Goal: Task Accomplishment & Management: Complete application form

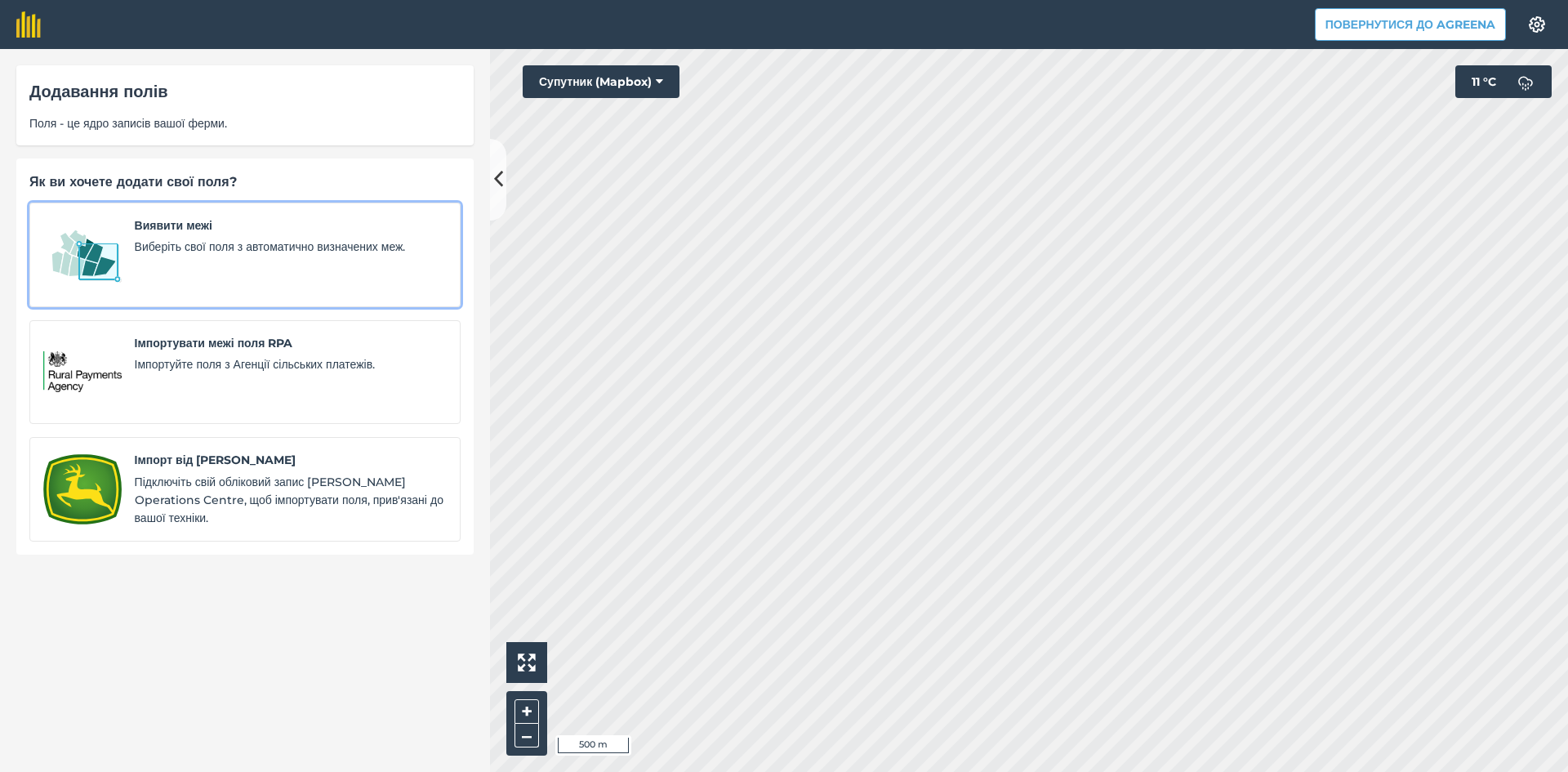
click at [125, 252] on link "Виявити межі Виберіть свої поля з автоматично визначених меж." at bounding box center [245, 254] width 431 height 105
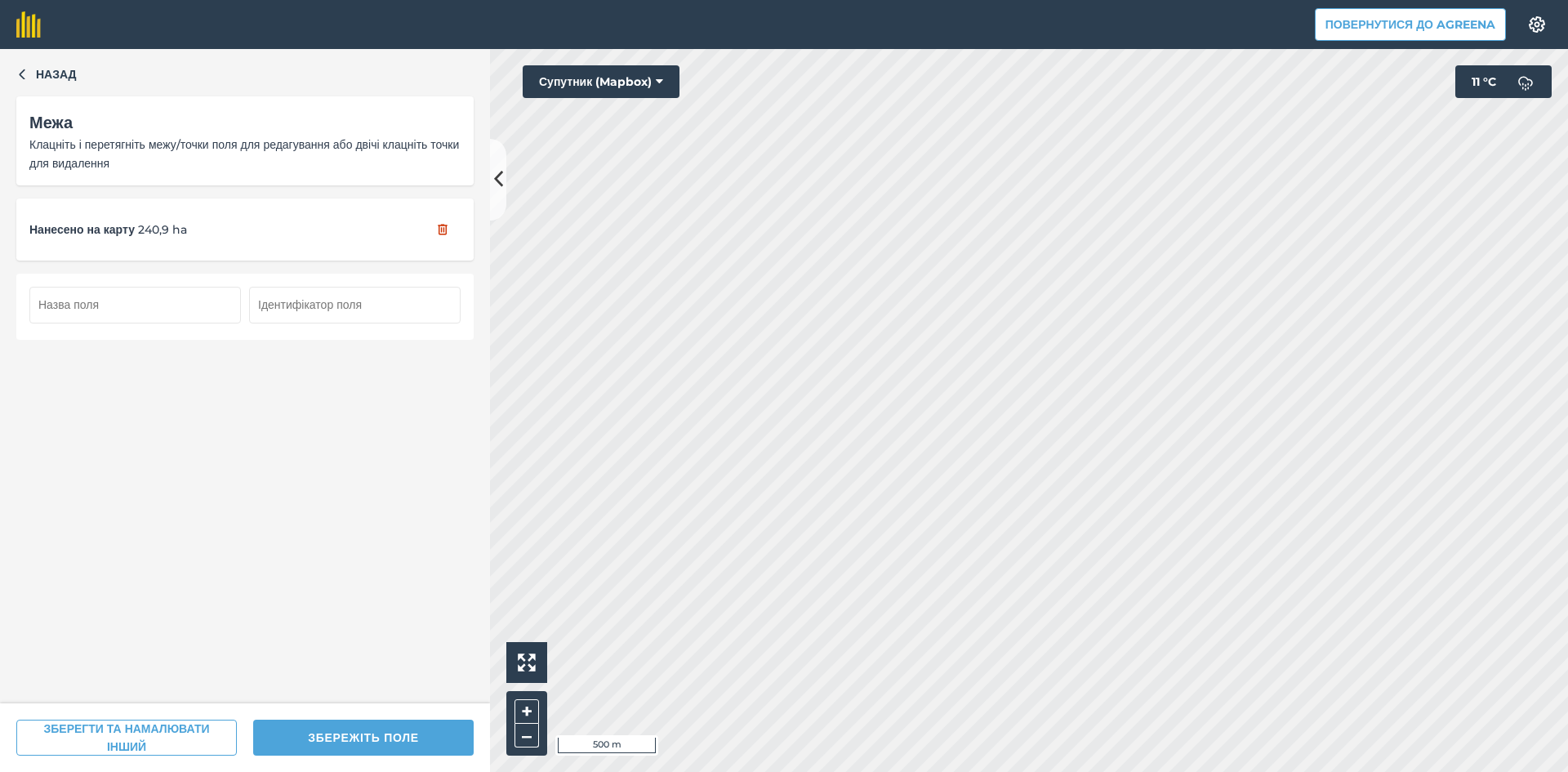
click at [178, 310] on input "text" at bounding box center [136, 304] width 212 height 36
type input "121"
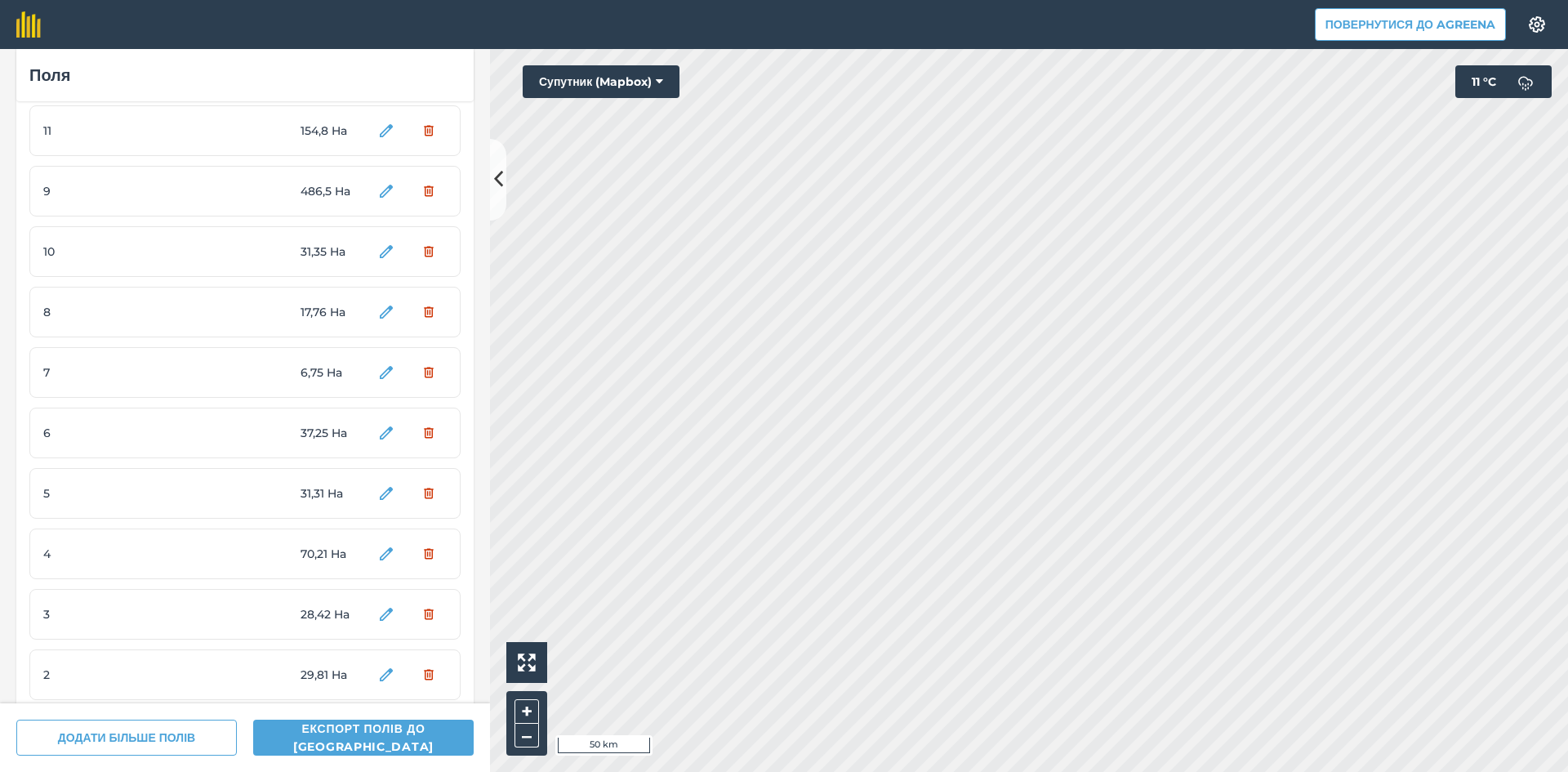
scroll to position [6772, 0]
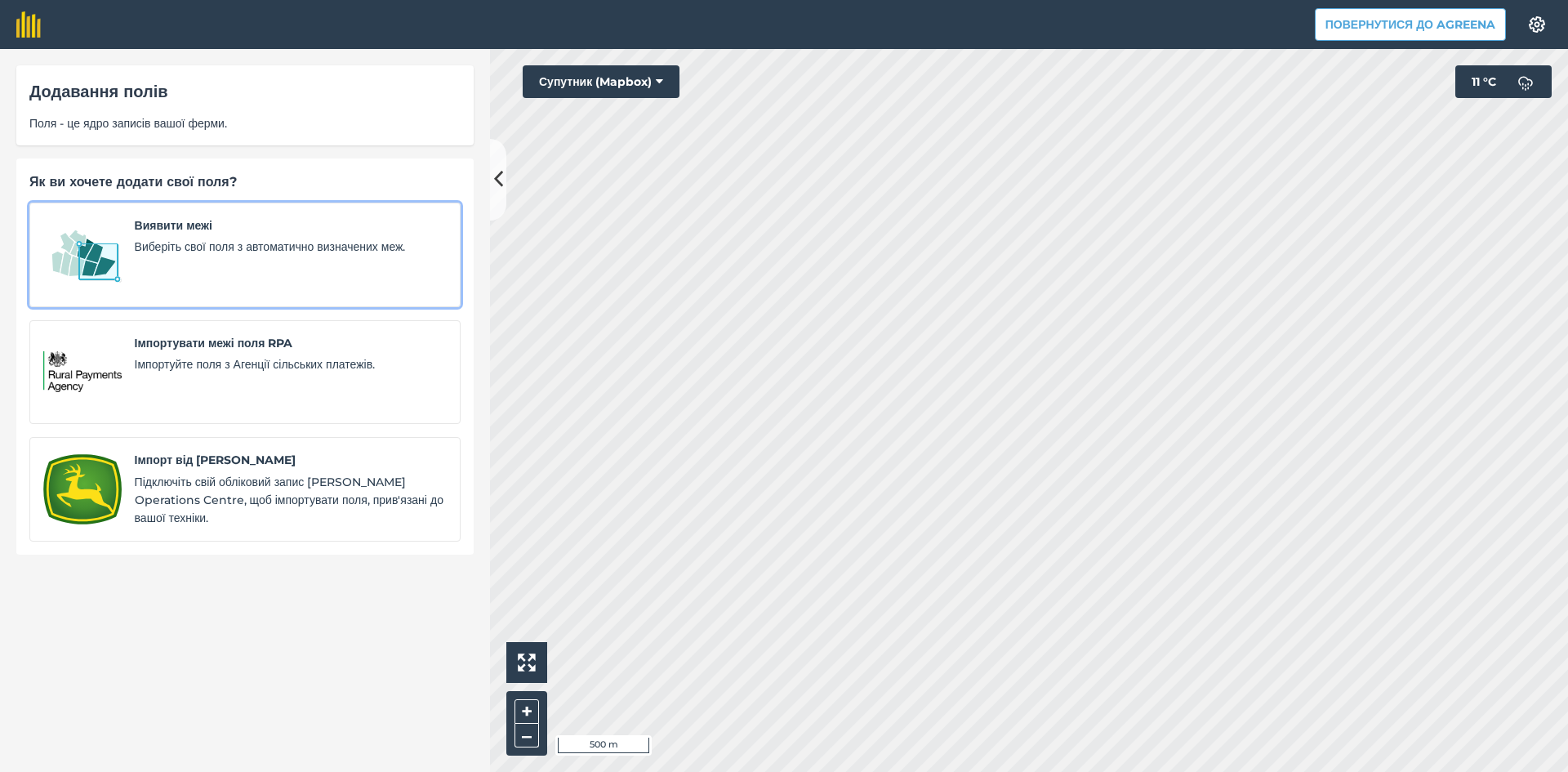
click at [112, 253] on img at bounding box center [82, 255] width 78 height 77
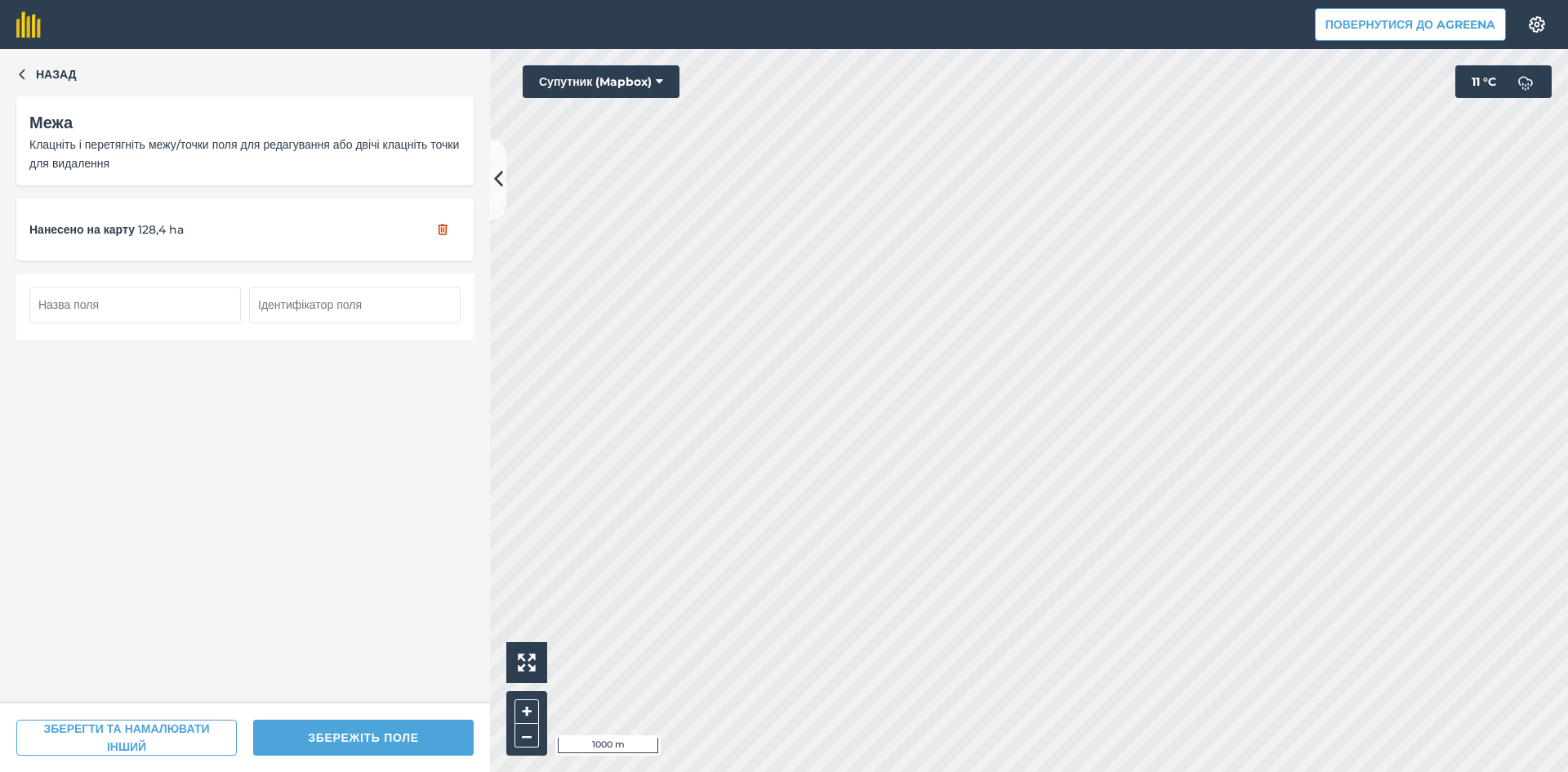
click at [153, 314] on input "text" at bounding box center [136, 304] width 212 height 36
type input "122"
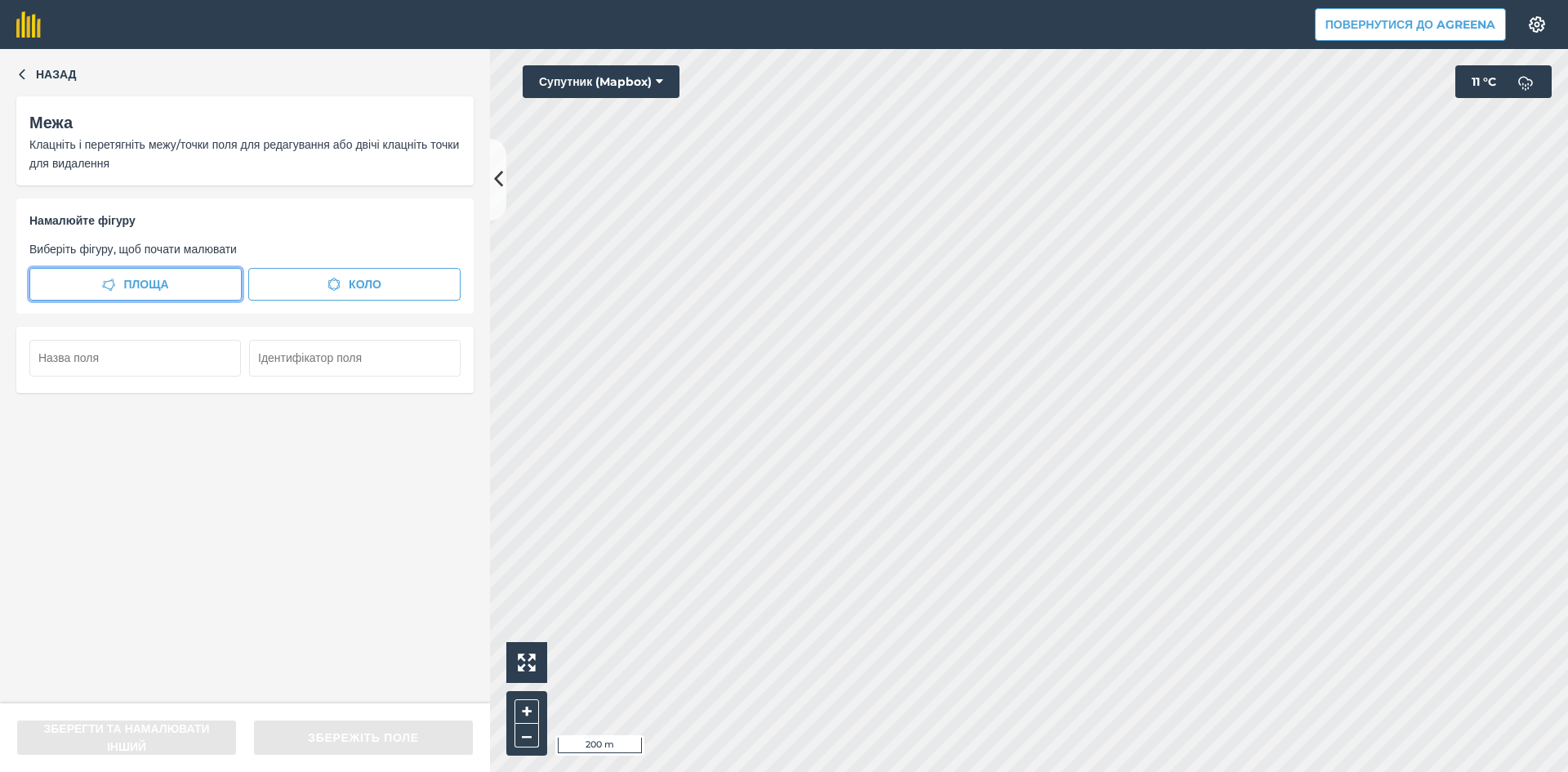
click at [130, 278] on span "Площа" at bounding box center [145, 284] width 45 height 18
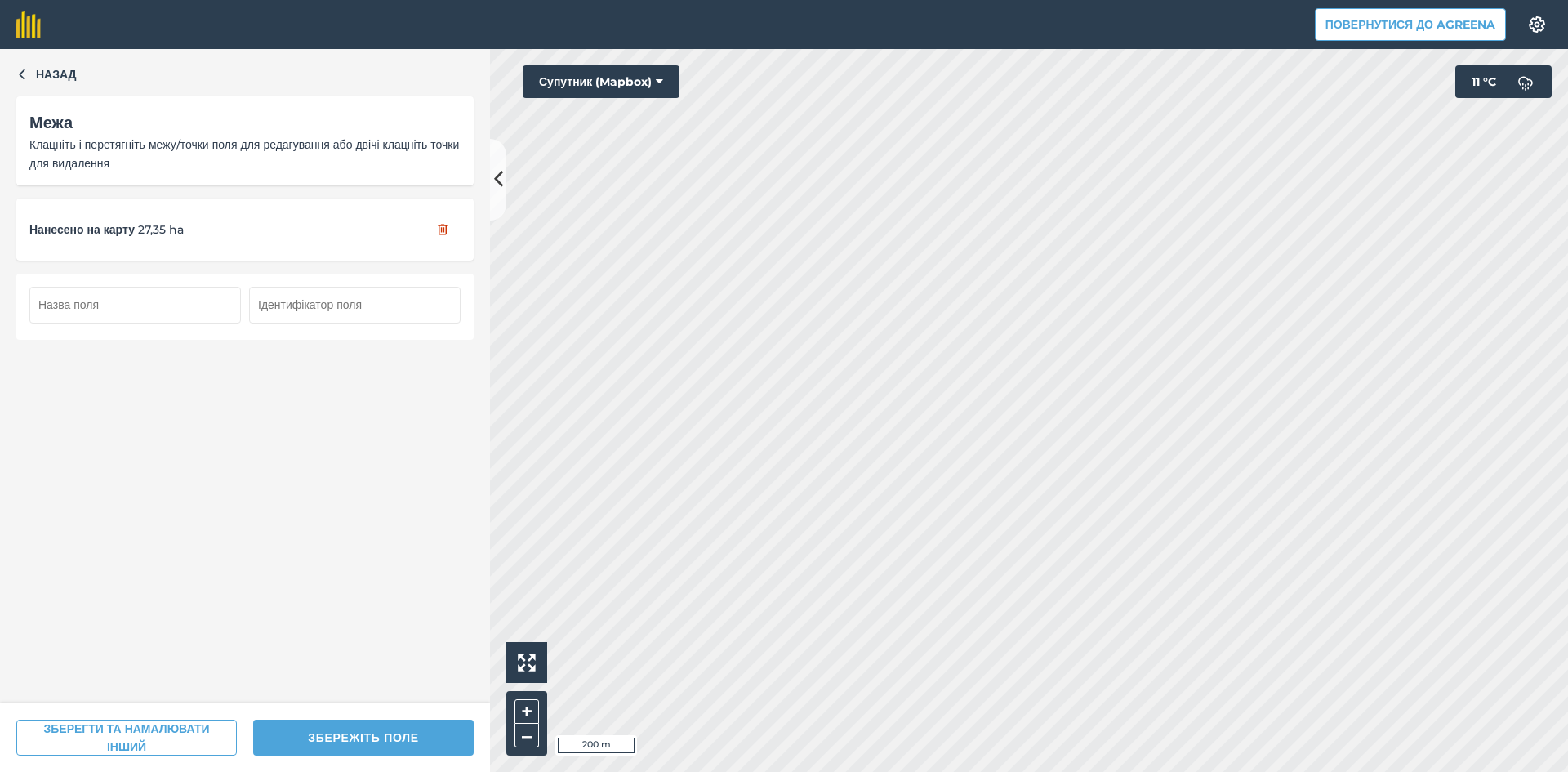
click at [170, 310] on input "text" at bounding box center [136, 304] width 212 height 36
type input "123"
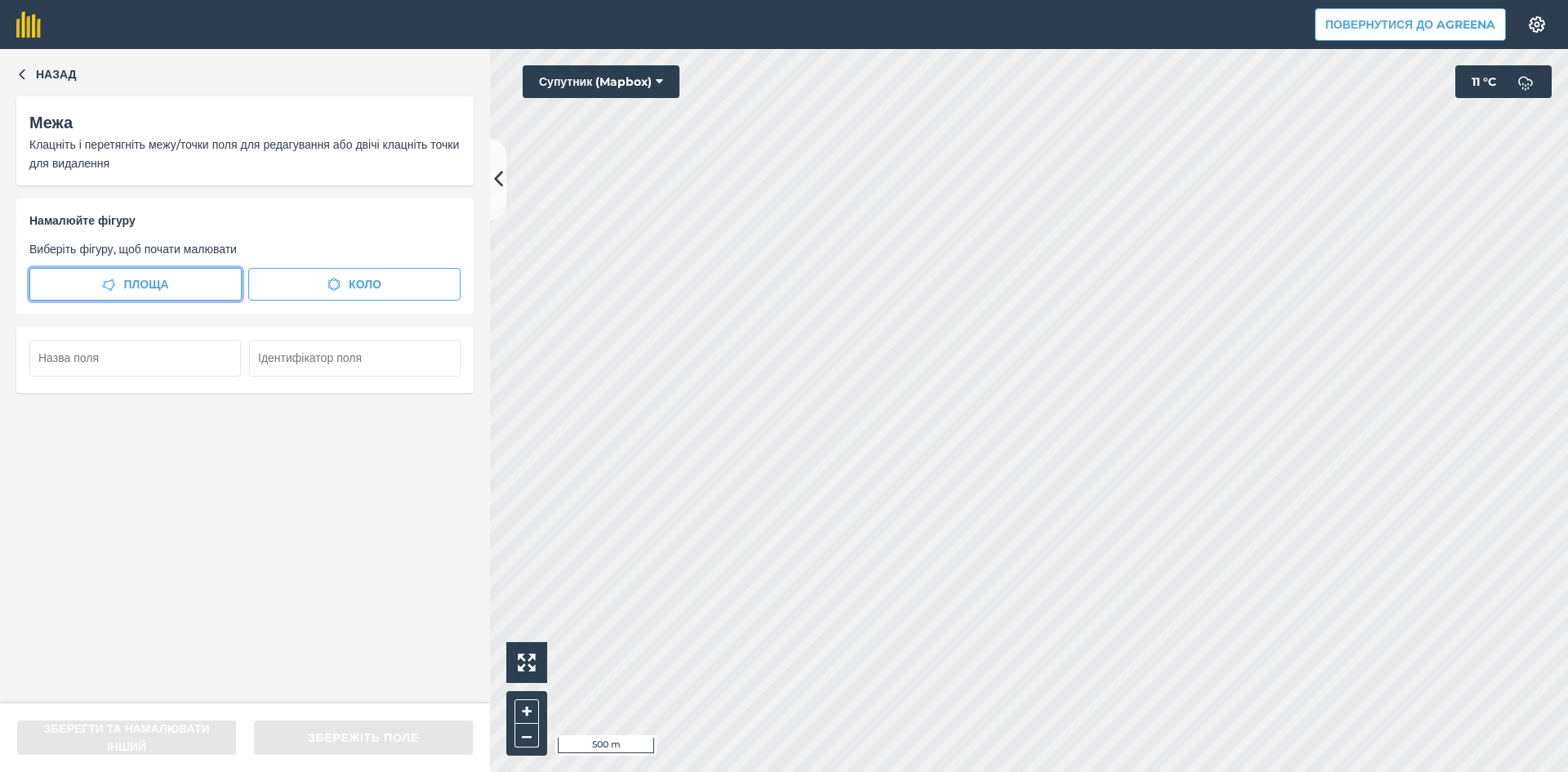
click at [165, 268] on button "Площа" at bounding box center [136, 284] width 213 height 33
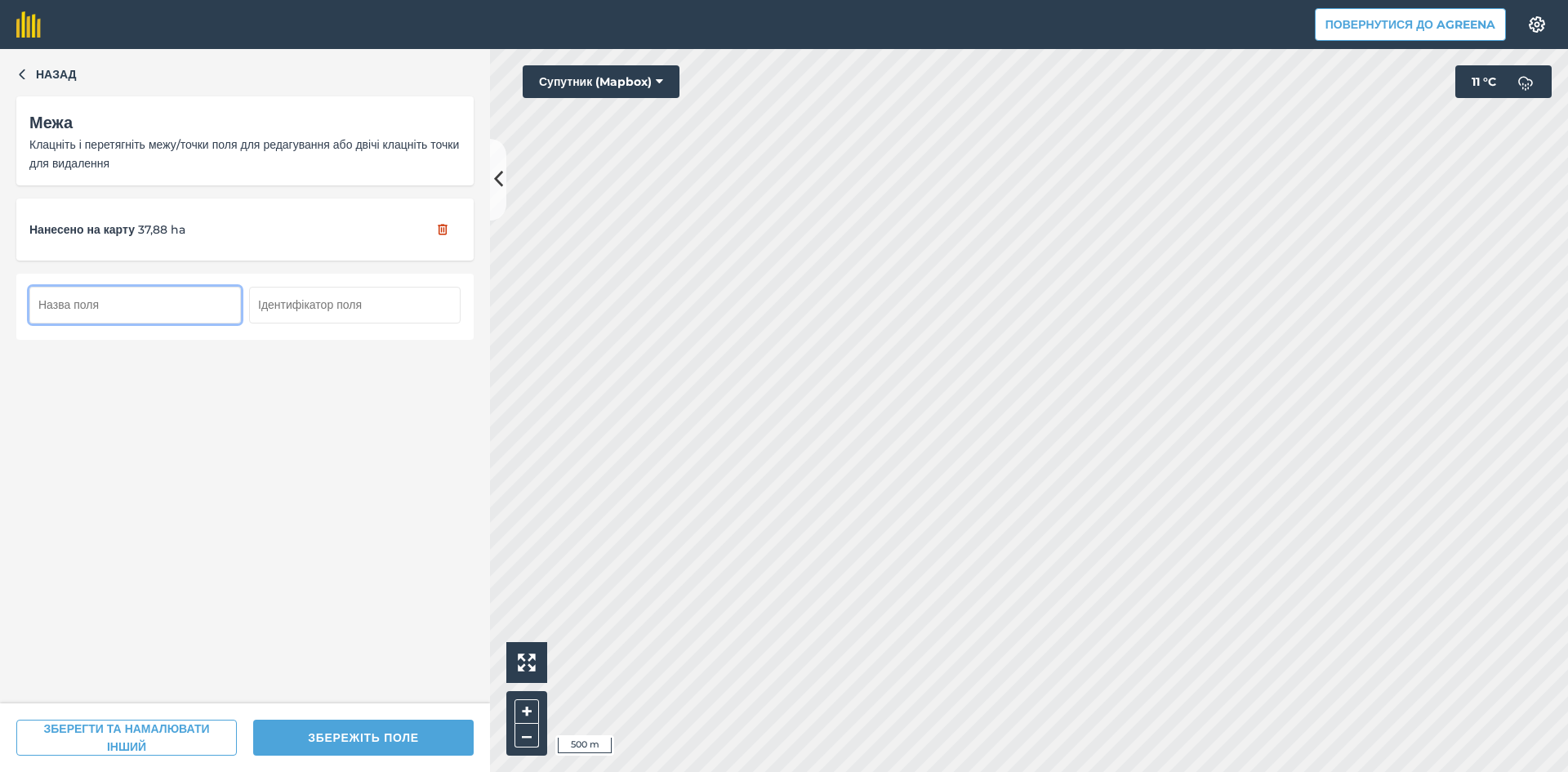
click at [122, 317] on input "text" at bounding box center [136, 304] width 212 height 36
type input "124"
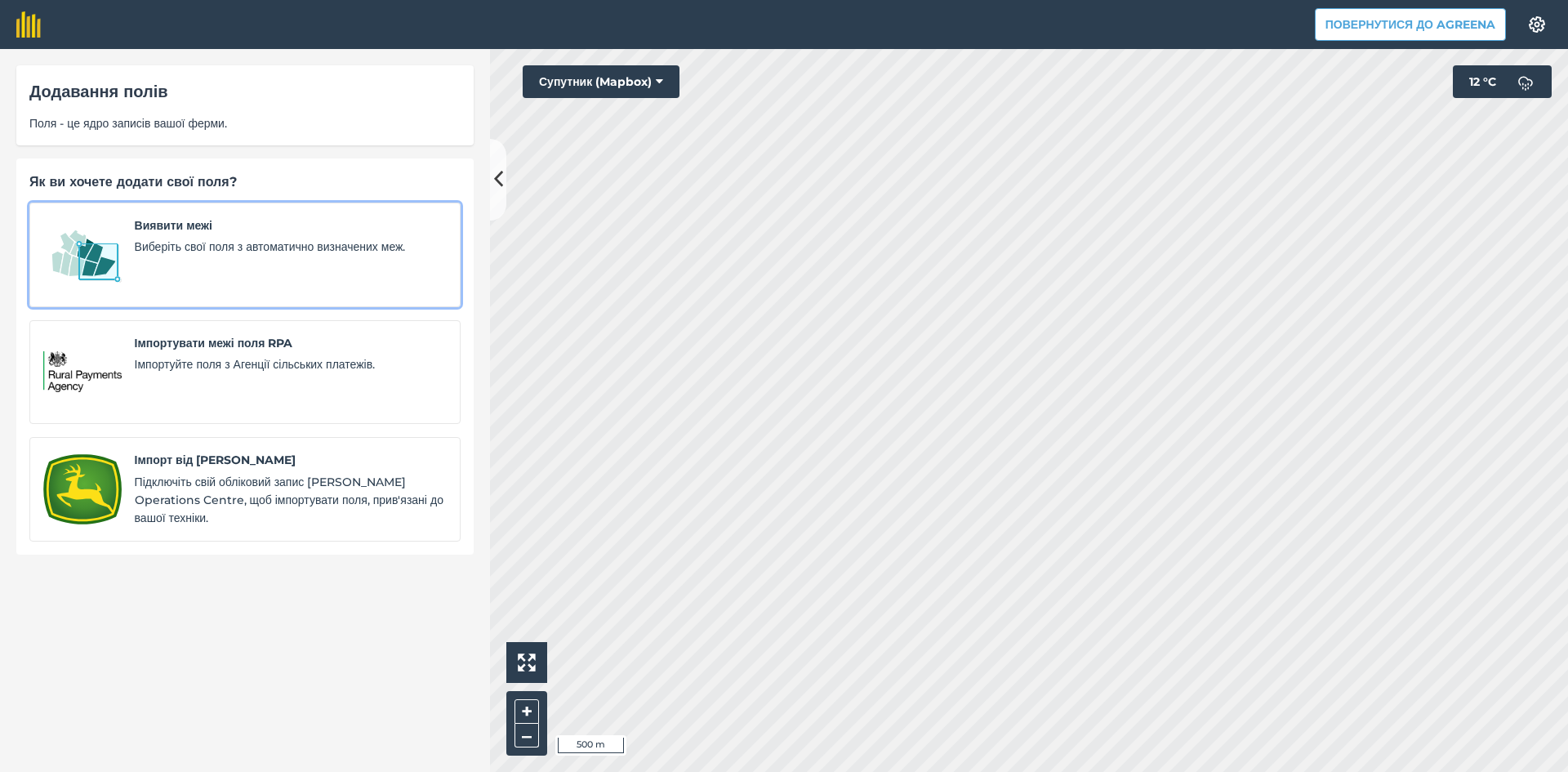
click at [138, 252] on span "Виберіть свої поля з автоматично визначених меж." at bounding box center [291, 246] width 312 height 18
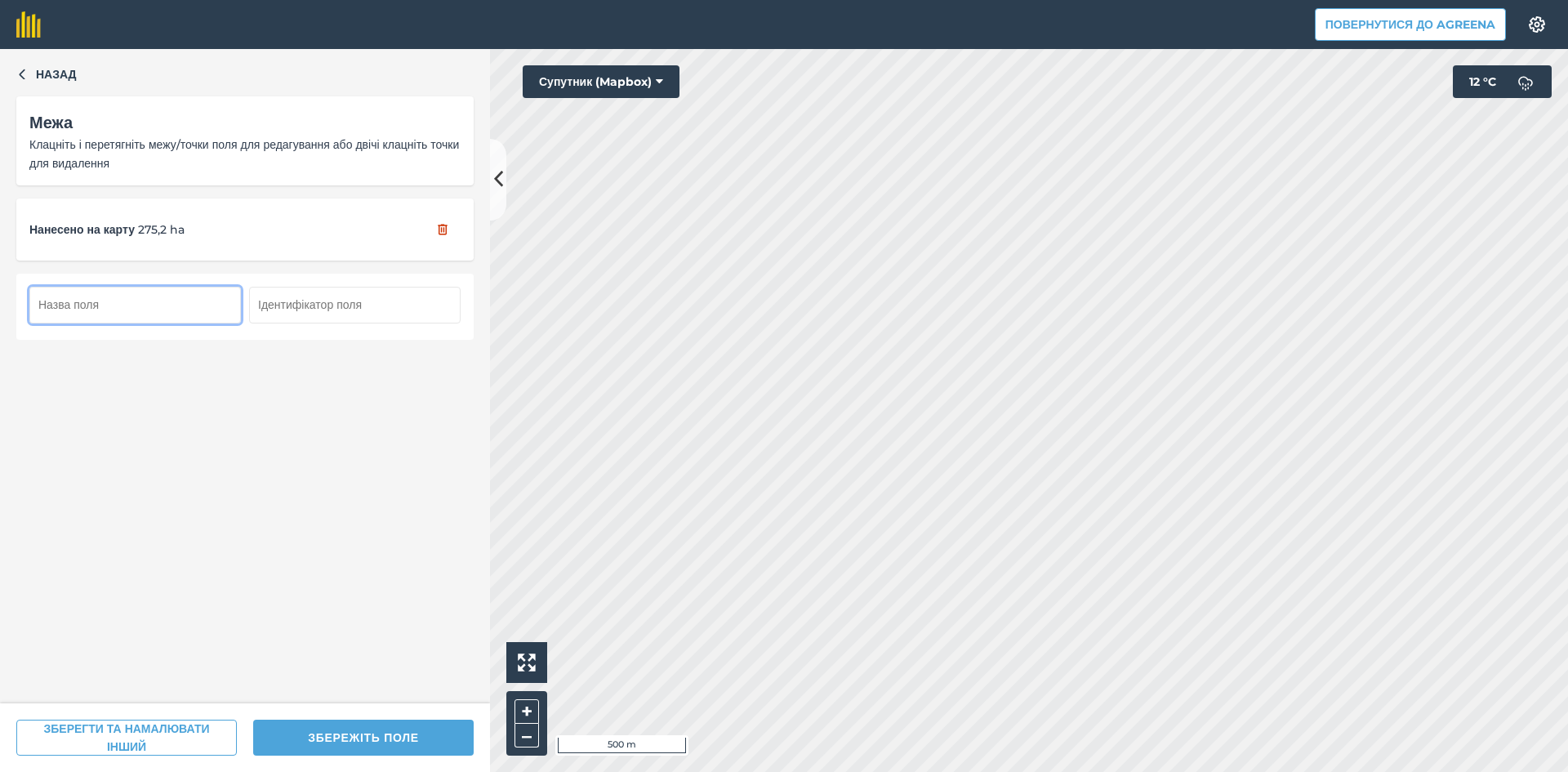
click at [116, 310] on input "text" at bounding box center [136, 304] width 212 height 36
type input "125"
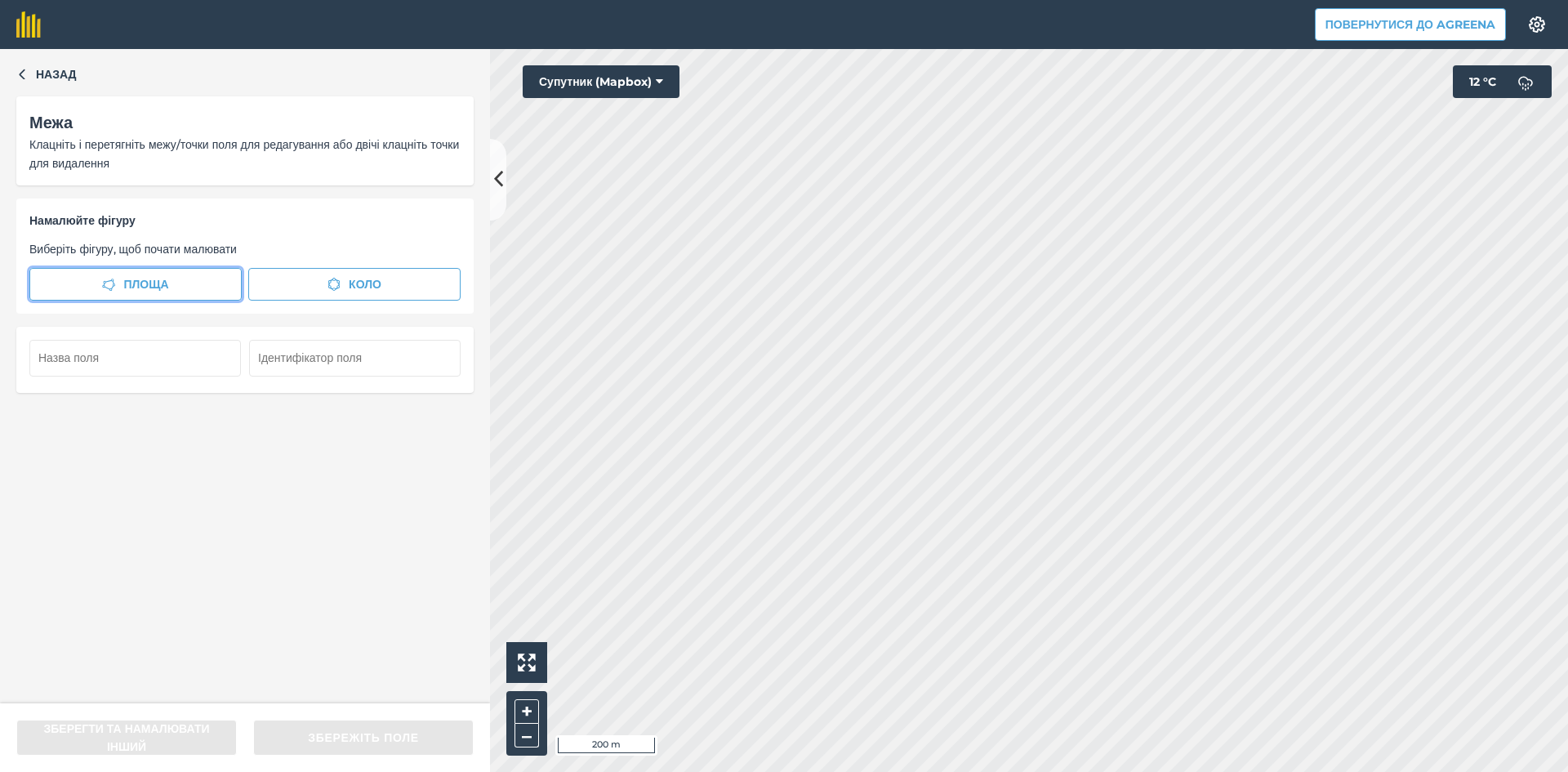
click at [132, 280] on span "Площа" at bounding box center [145, 284] width 45 height 18
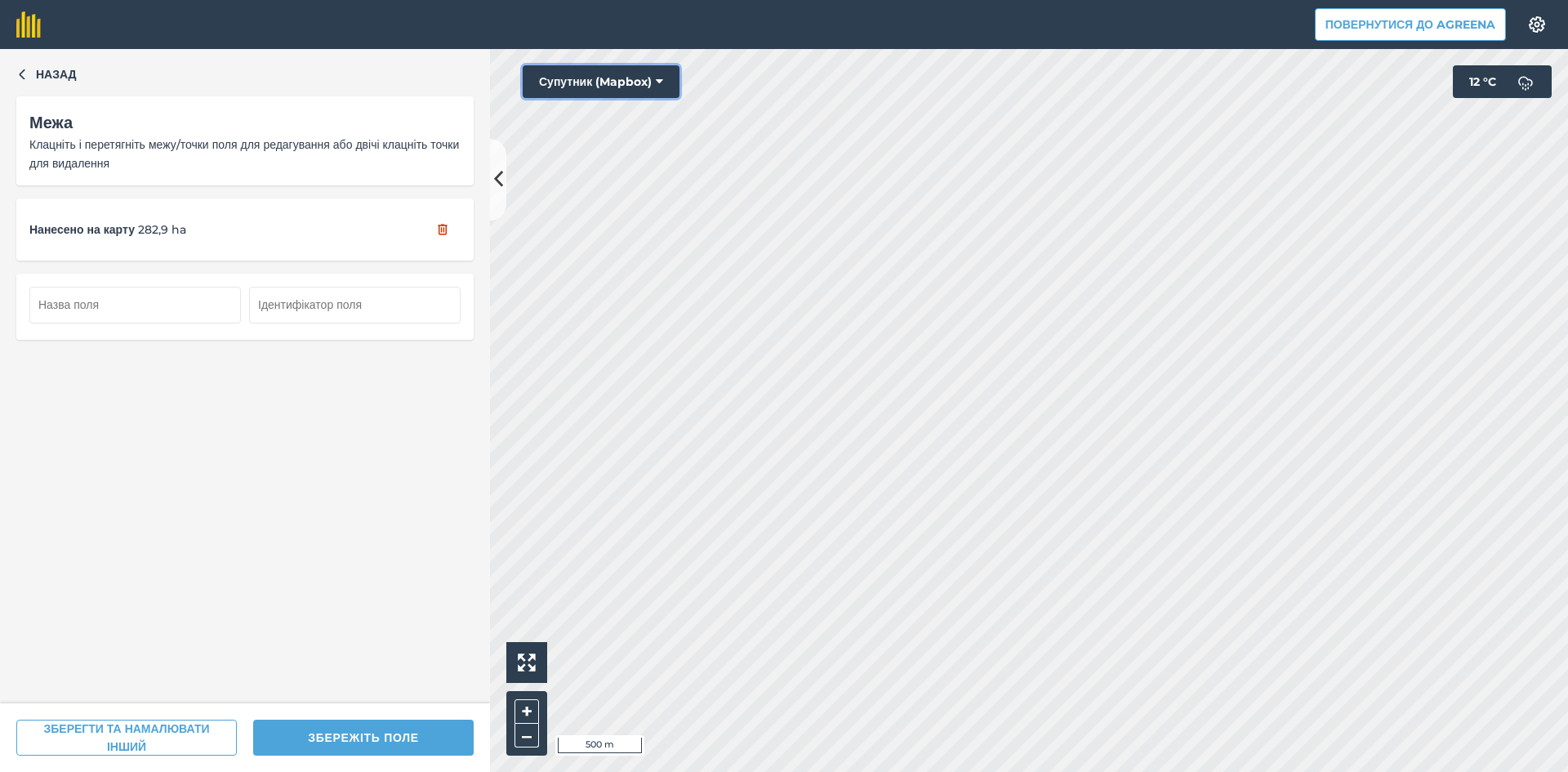
click at [622, 85] on button "Супутник (Mapbox)" at bounding box center [601, 82] width 157 height 33
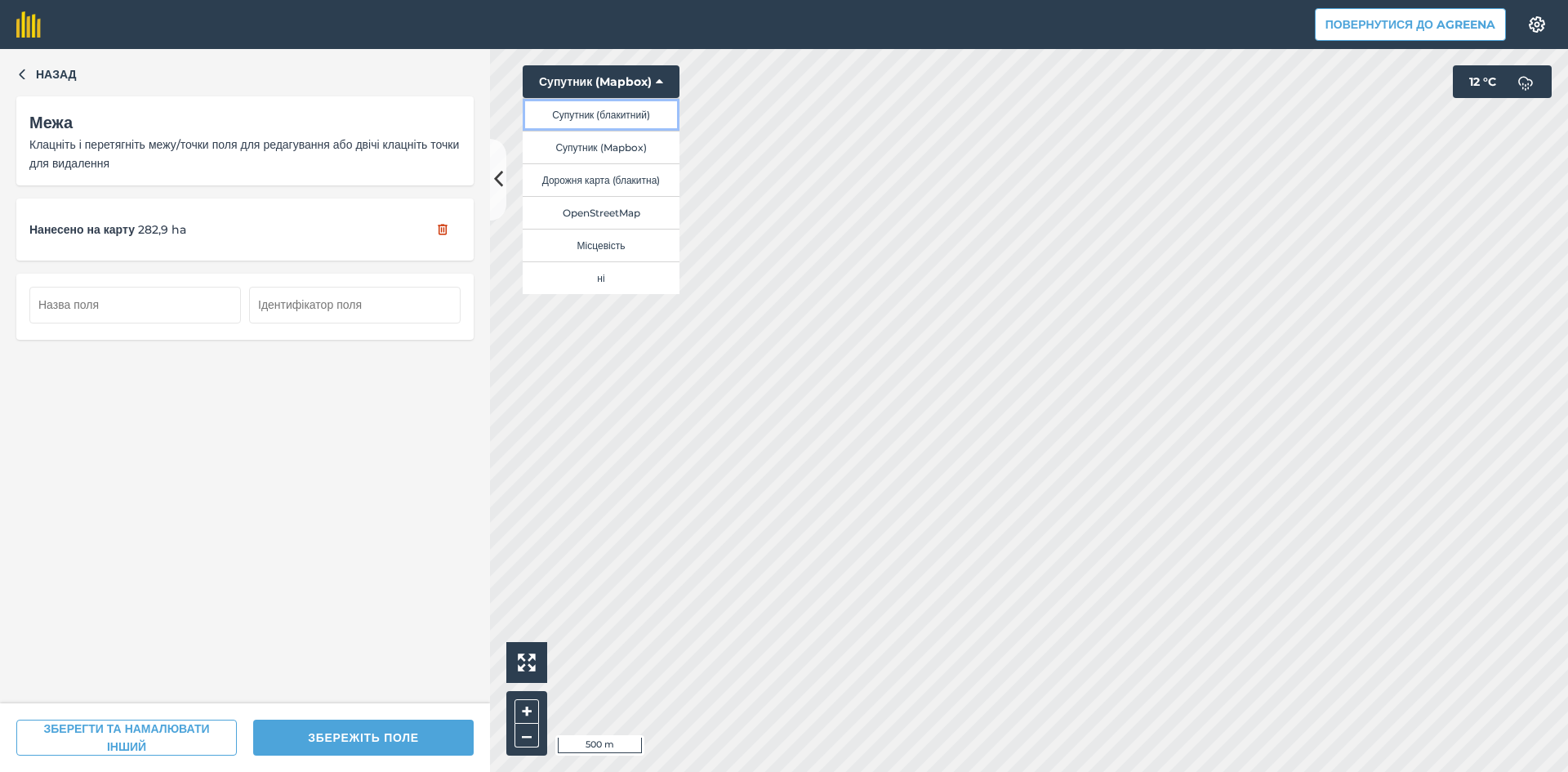
click at [632, 115] on button "Супутник (блакитний)" at bounding box center [601, 115] width 157 height 33
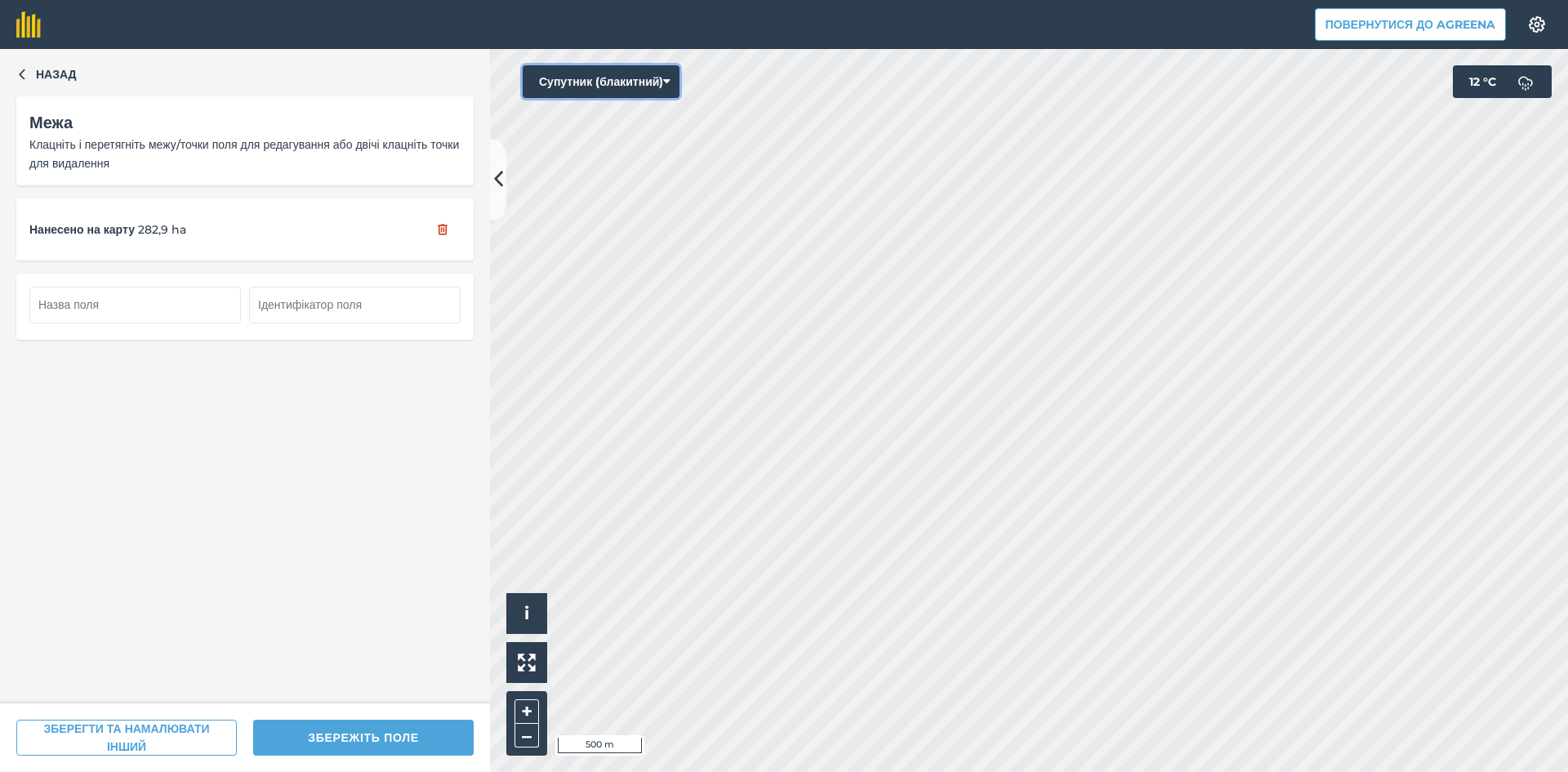
click at [604, 79] on button "Супутник (блакитний)" at bounding box center [601, 82] width 157 height 33
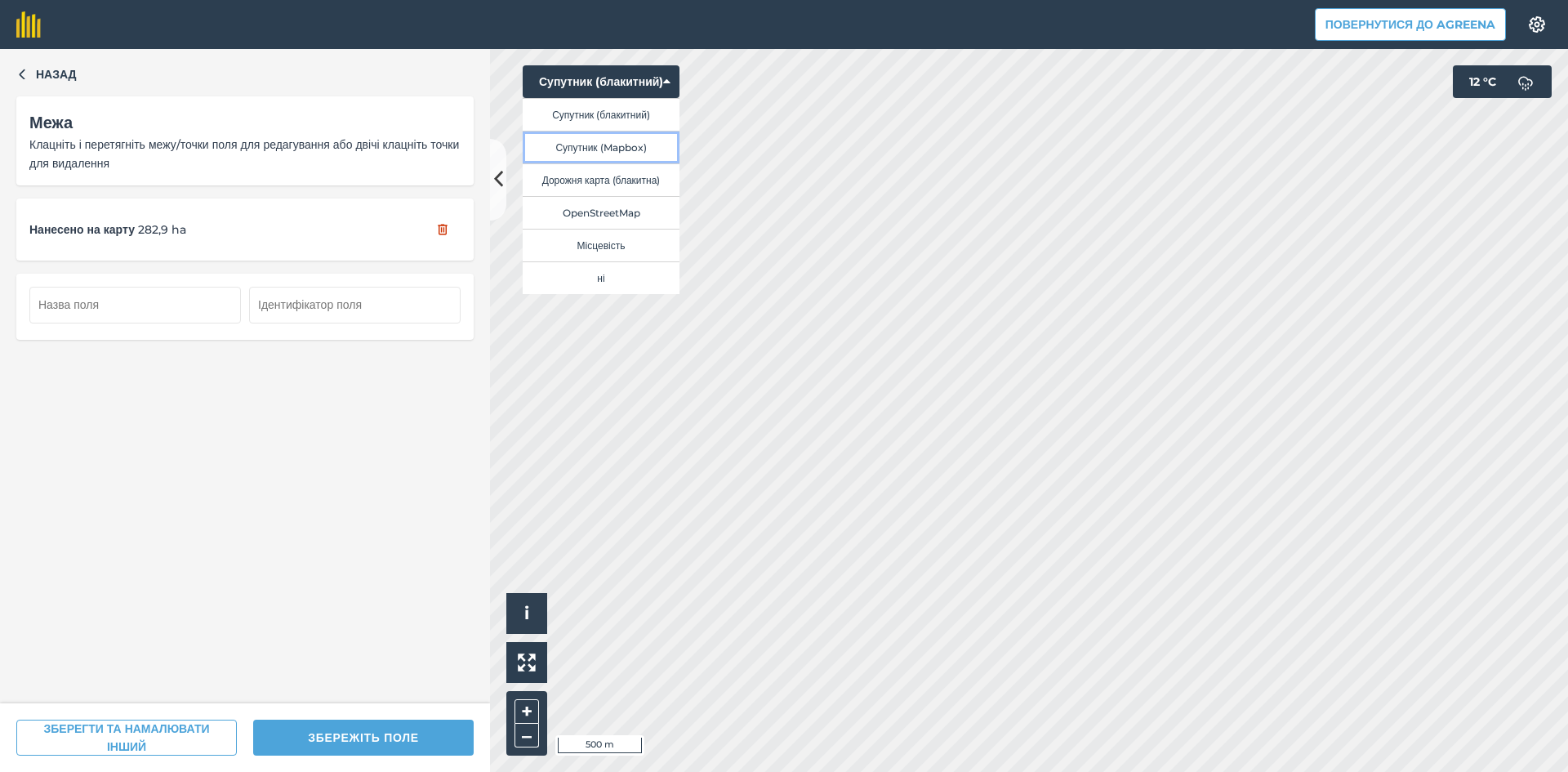
click at [609, 142] on button "Супутник (Mapbox)" at bounding box center [601, 147] width 157 height 33
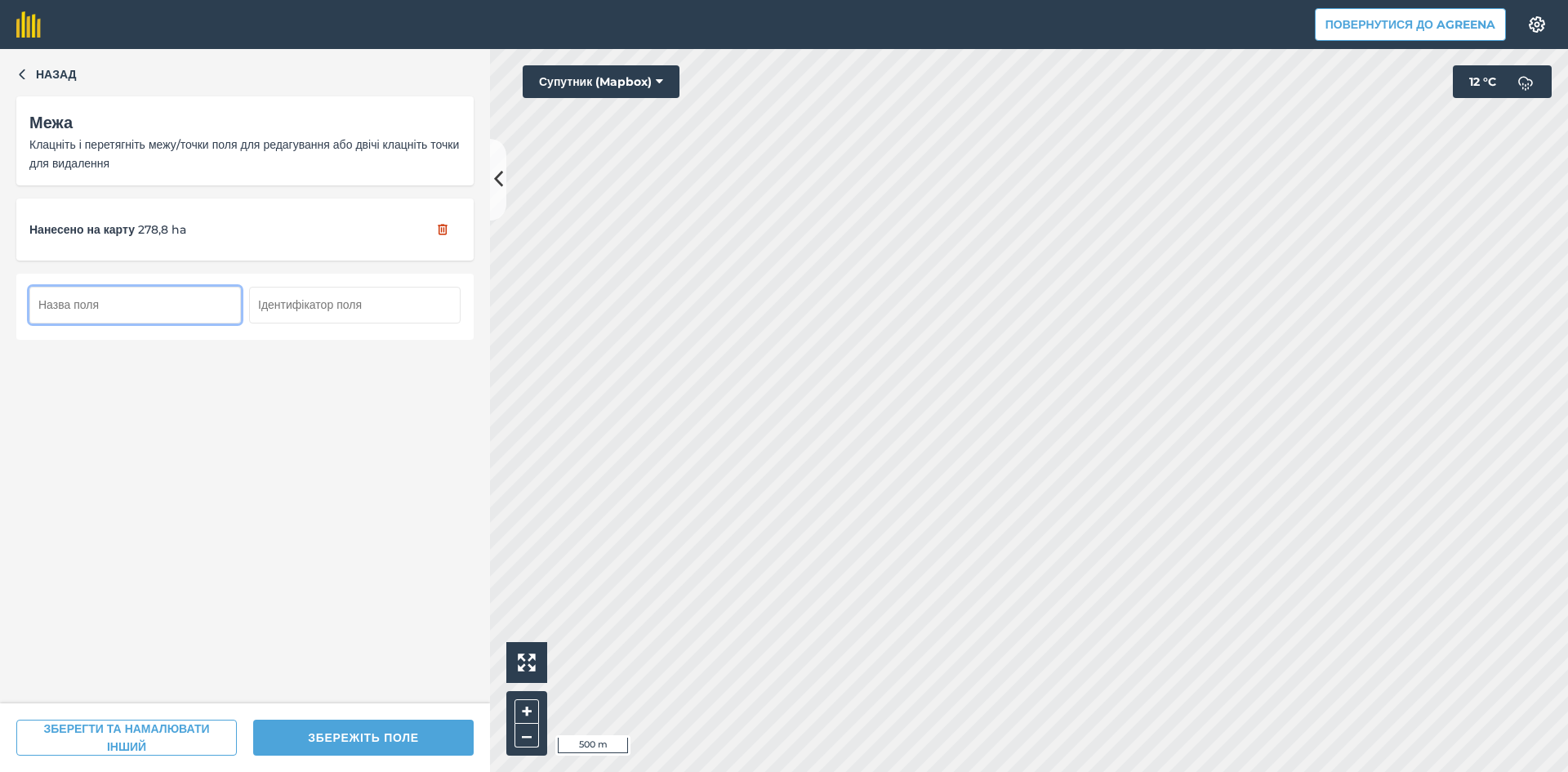
click at [117, 308] on input "text" at bounding box center [136, 304] width 212 height 36
type input "126"
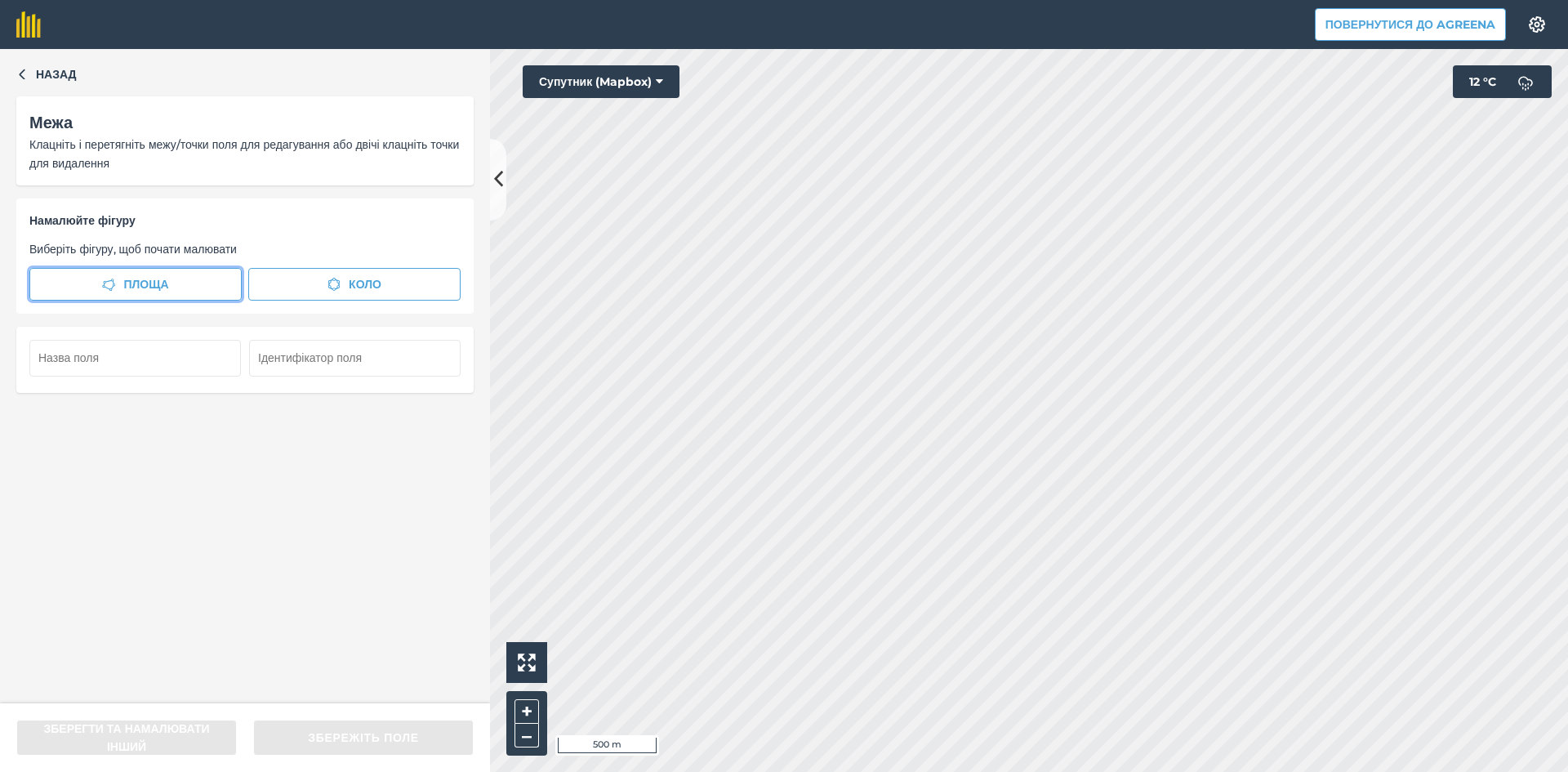
click at [165, 286] on span "Площа" at bounding box center [145, 284] width 45 height 18
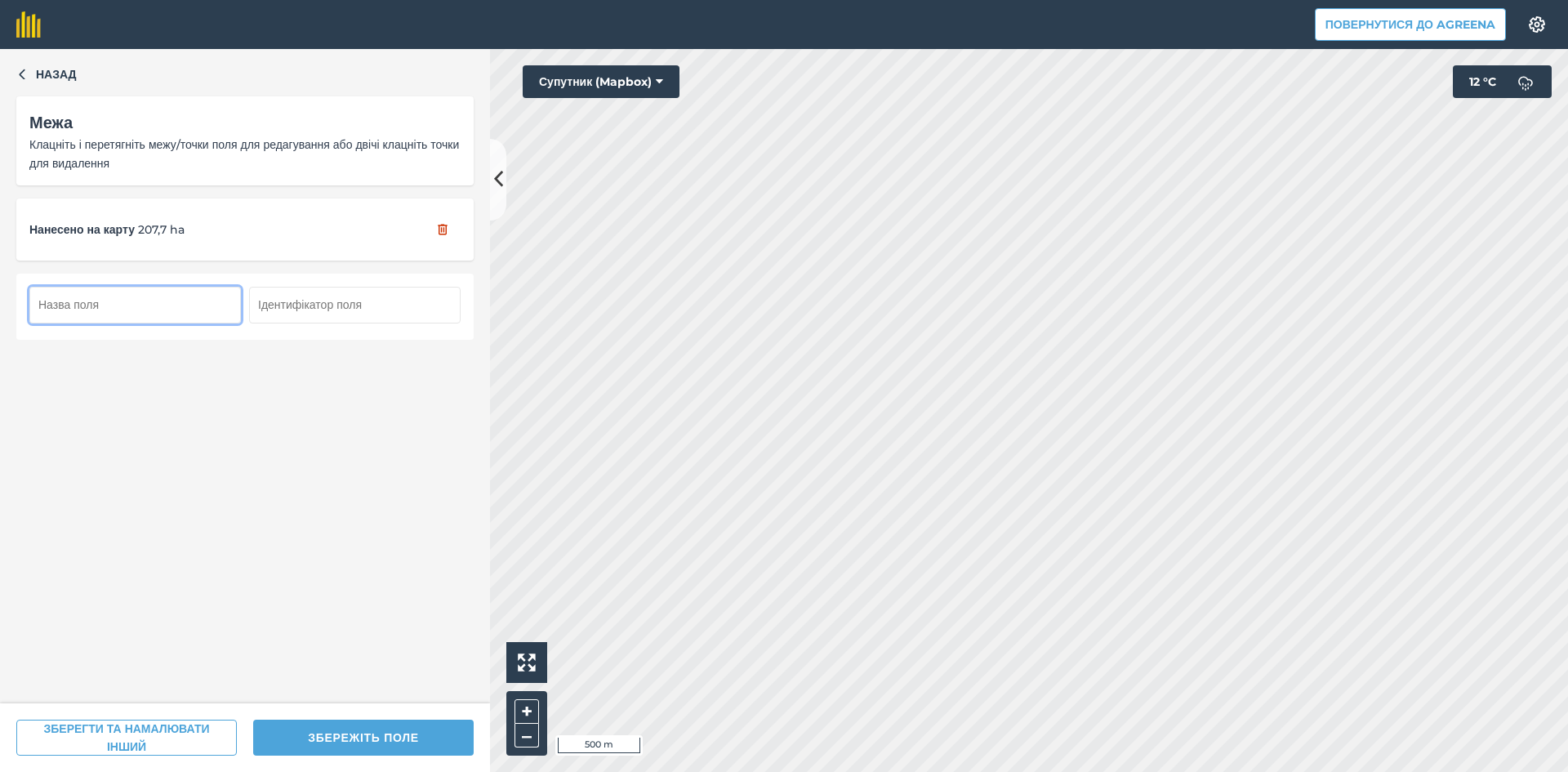
click at [120, 308] on input "text" at bounding box center [136, 304] width 212 height 36
type input "127"
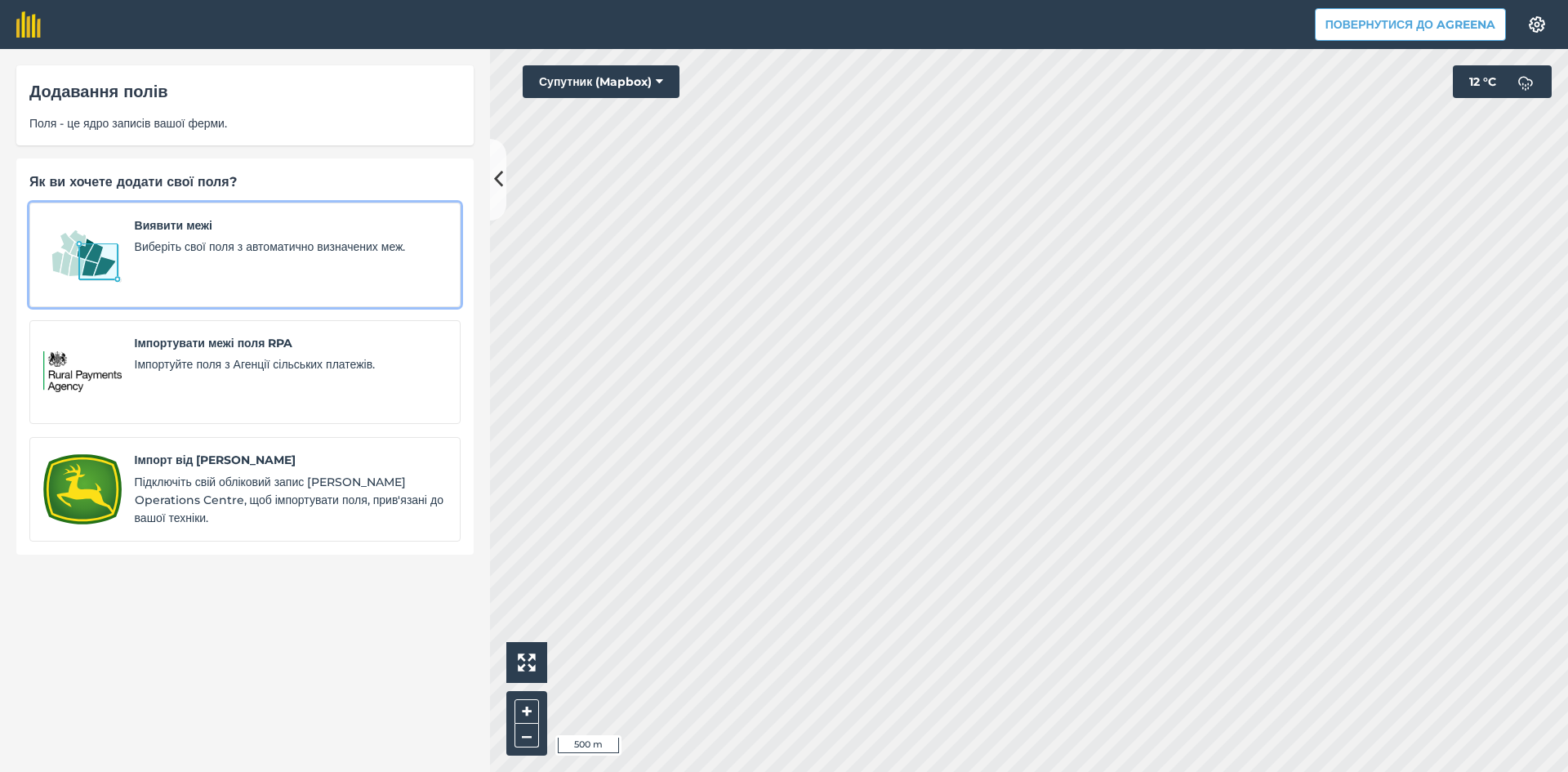
click at [126, 251] on link "Виявити межі Виберіть свої поля з автоматично визначених меж." at bounding box center [245, 254] width 431 height 105
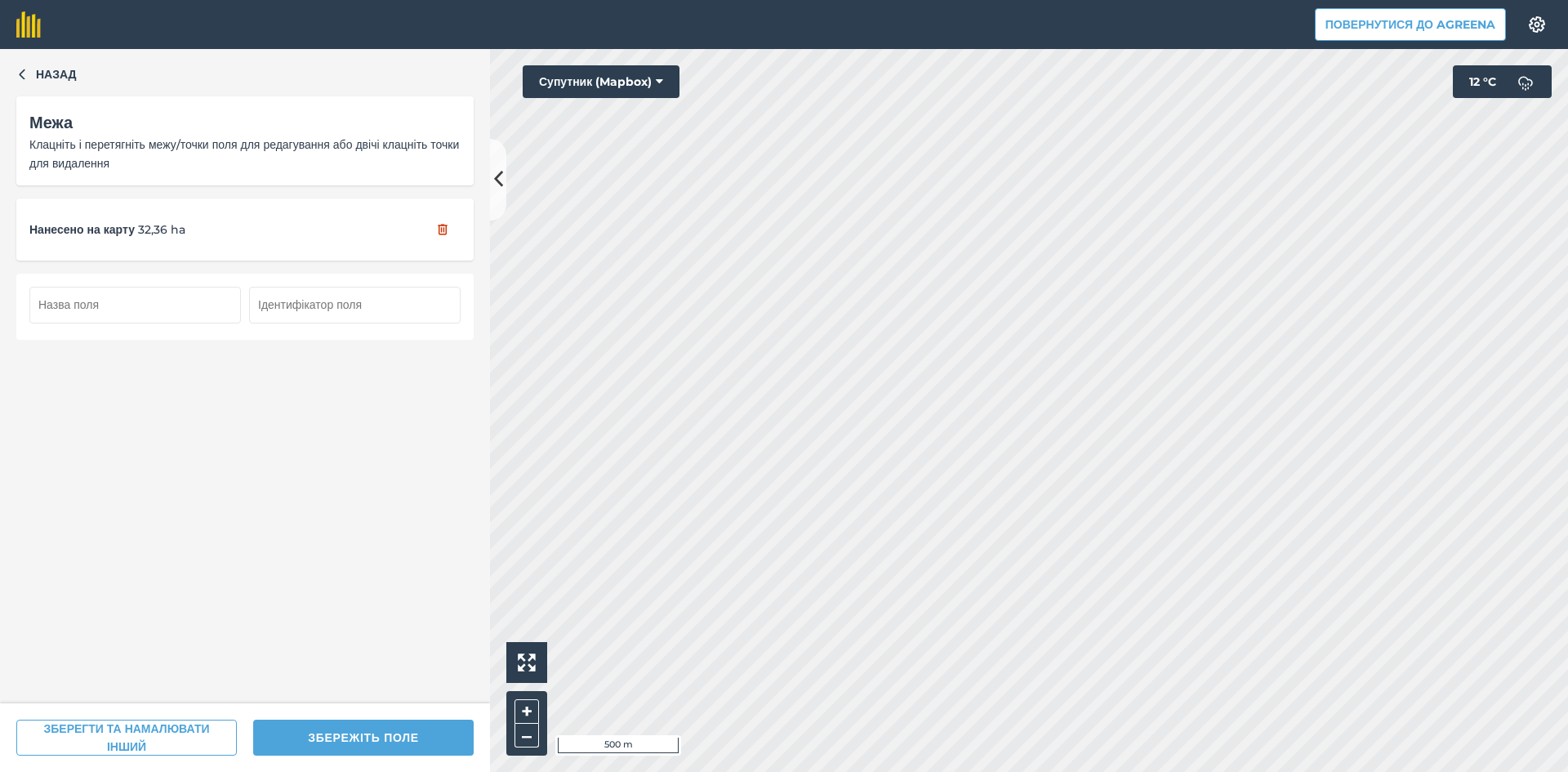
click at [125, 308] on input "text" at bounding box center [136, 304] width 212 height 36
type input "128"
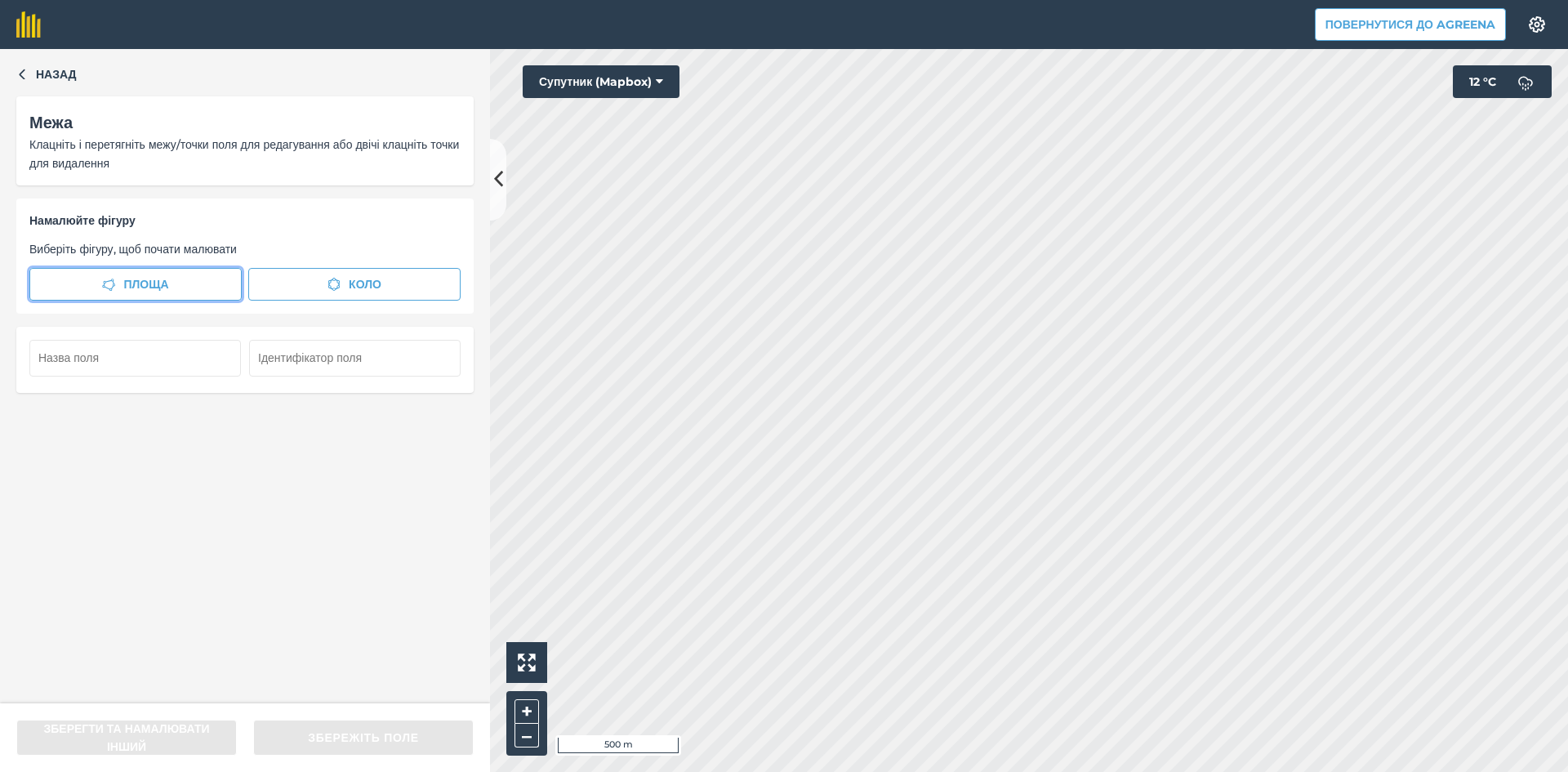
click at [165, 290] on span "Площа" at bounding box center [145, 284] width 45 height 18
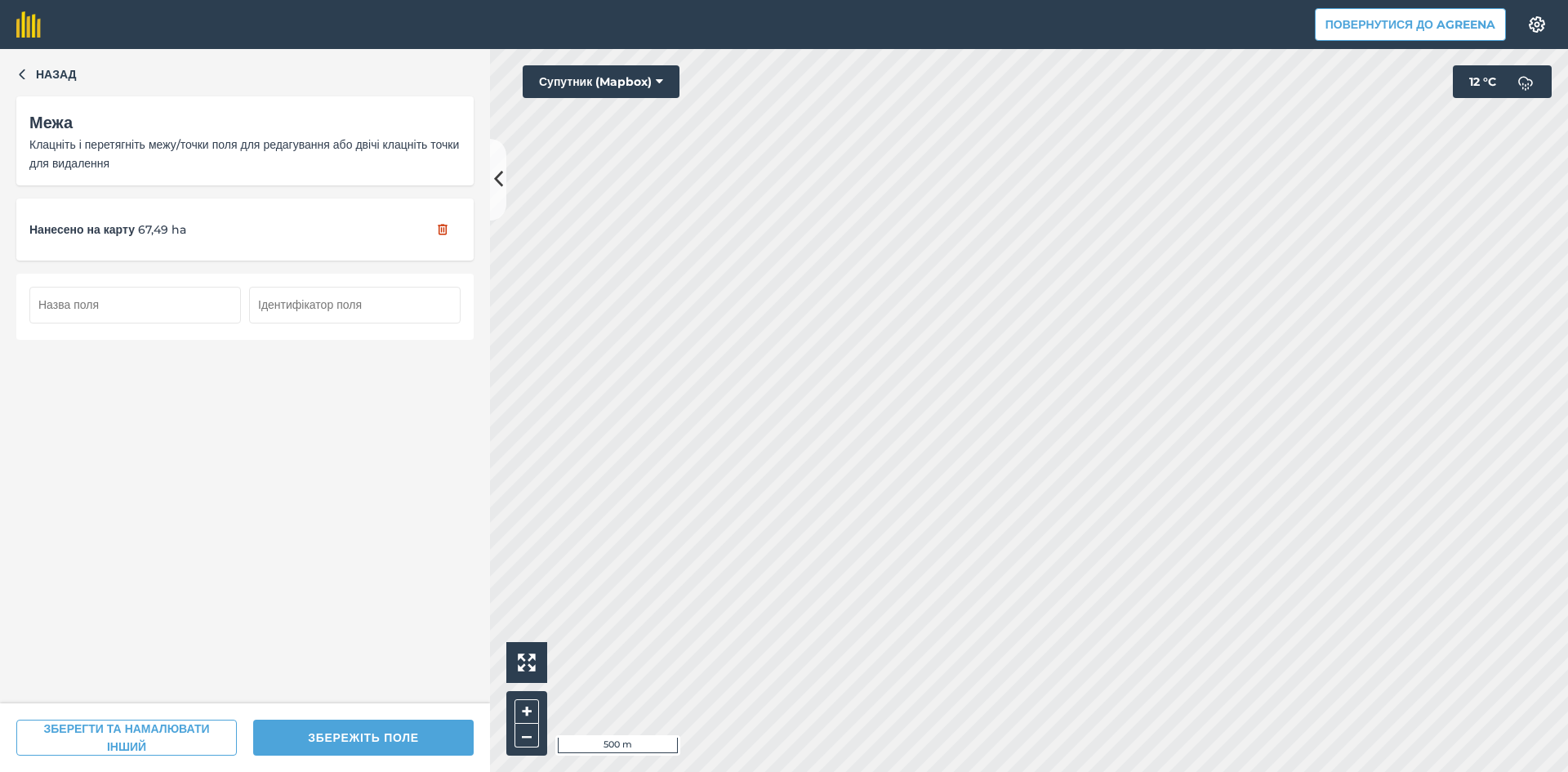
click at [165, 300] on input "text" at bounding box center [136, 304] width 212 height 36
type input "129"
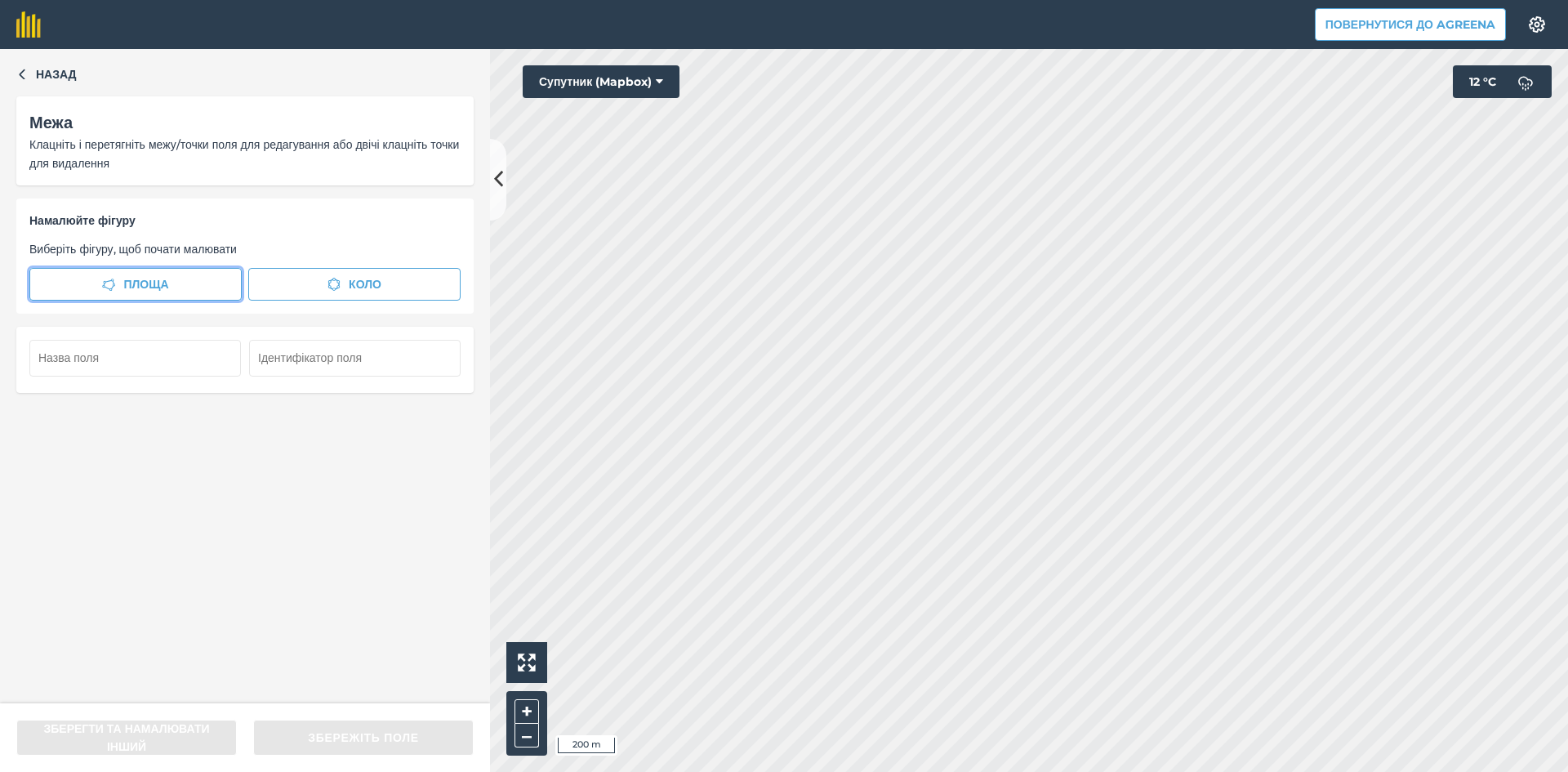
click at [149, 288] on span "Площа" at bounding box center [145, 284] width 45 height 18
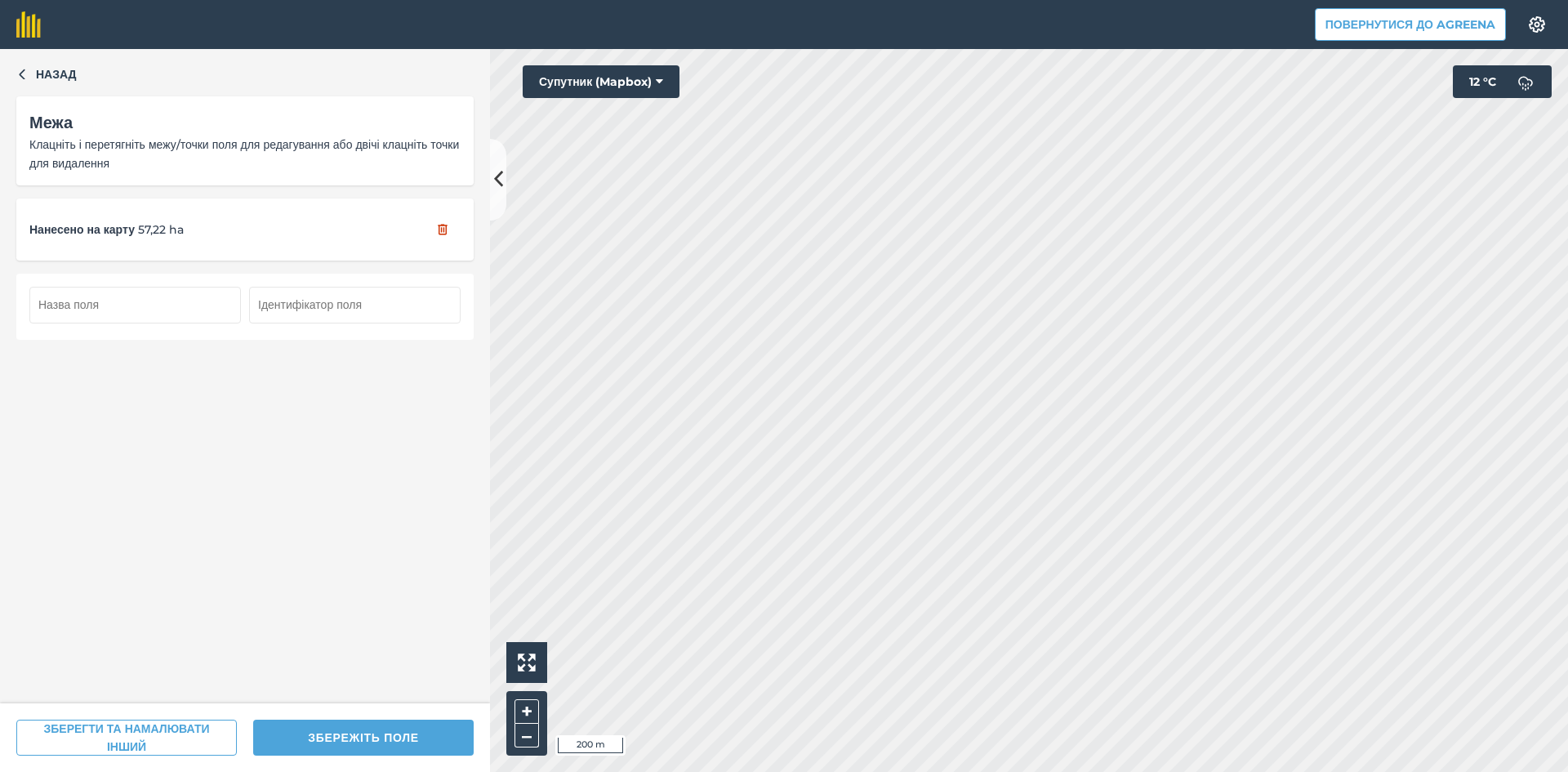
click at [121, 306] on input "text" at bounding box center [136, 304] width 212 height 36
type input "130"
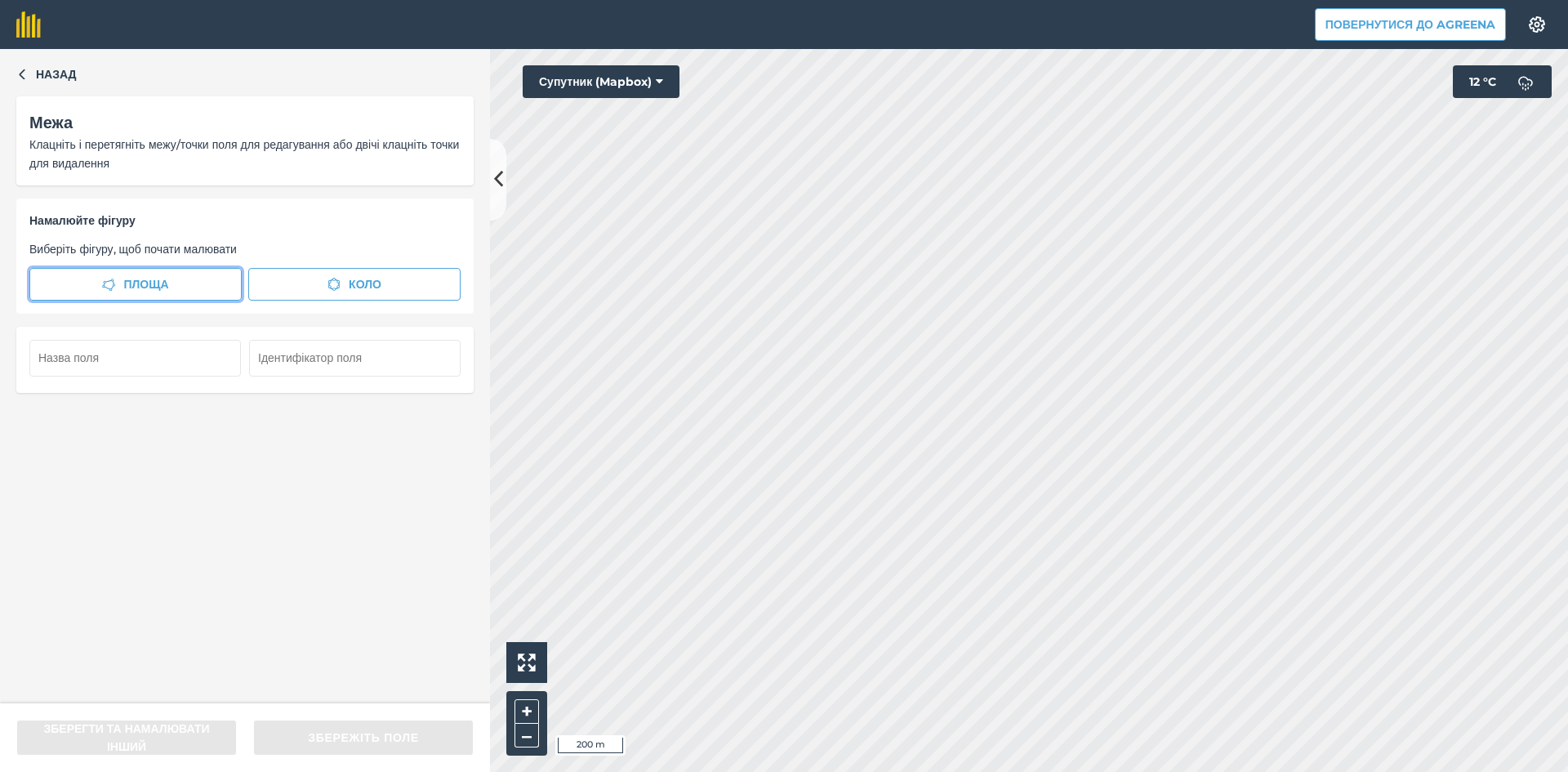
click at [140, 287] on span "Площа" at bounding box center [145, 284] width 45 height 18
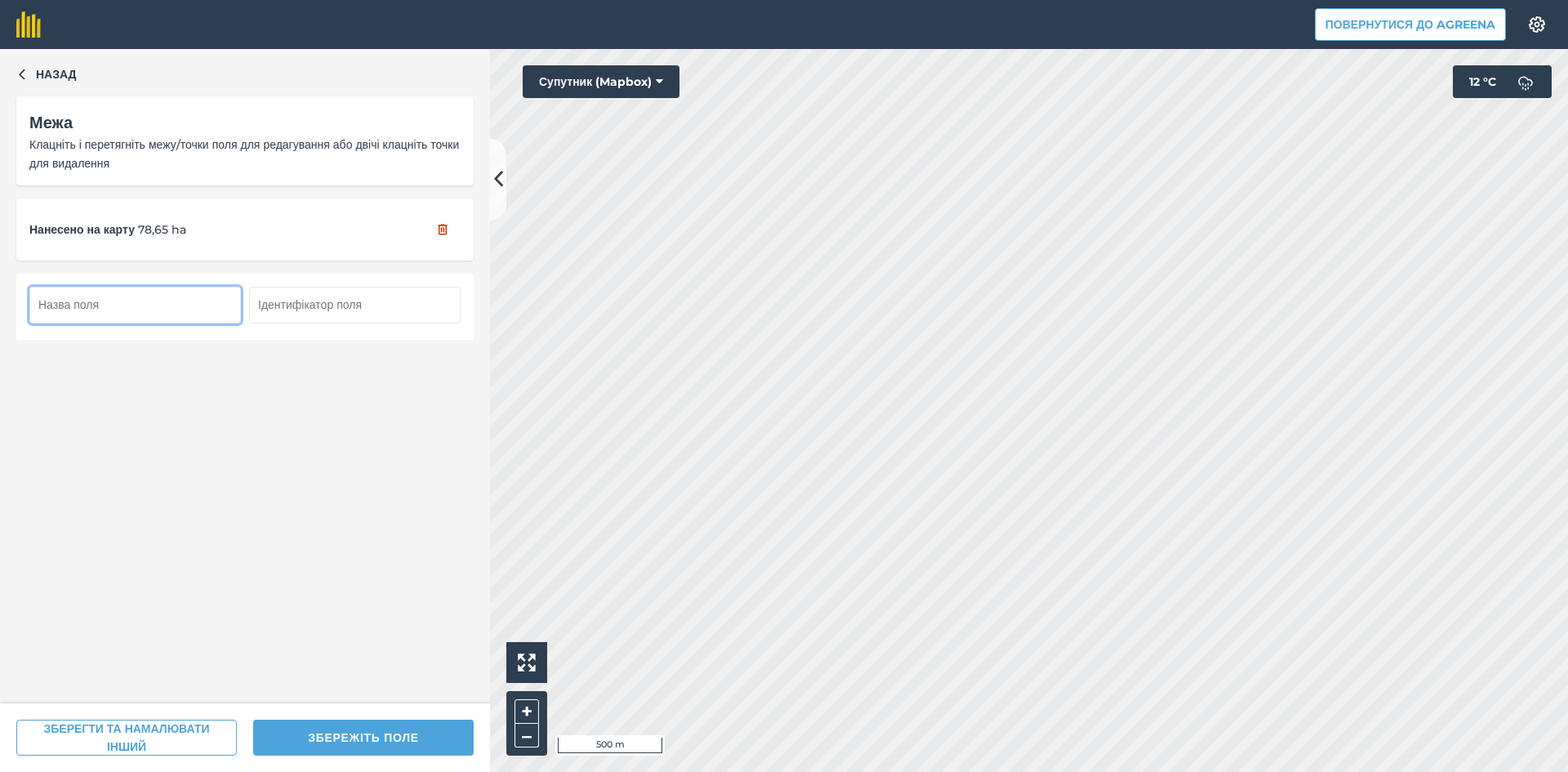
click at [126, 312] on input "text" at bounding box center [136, 304] width 212 height 36
type input "131"
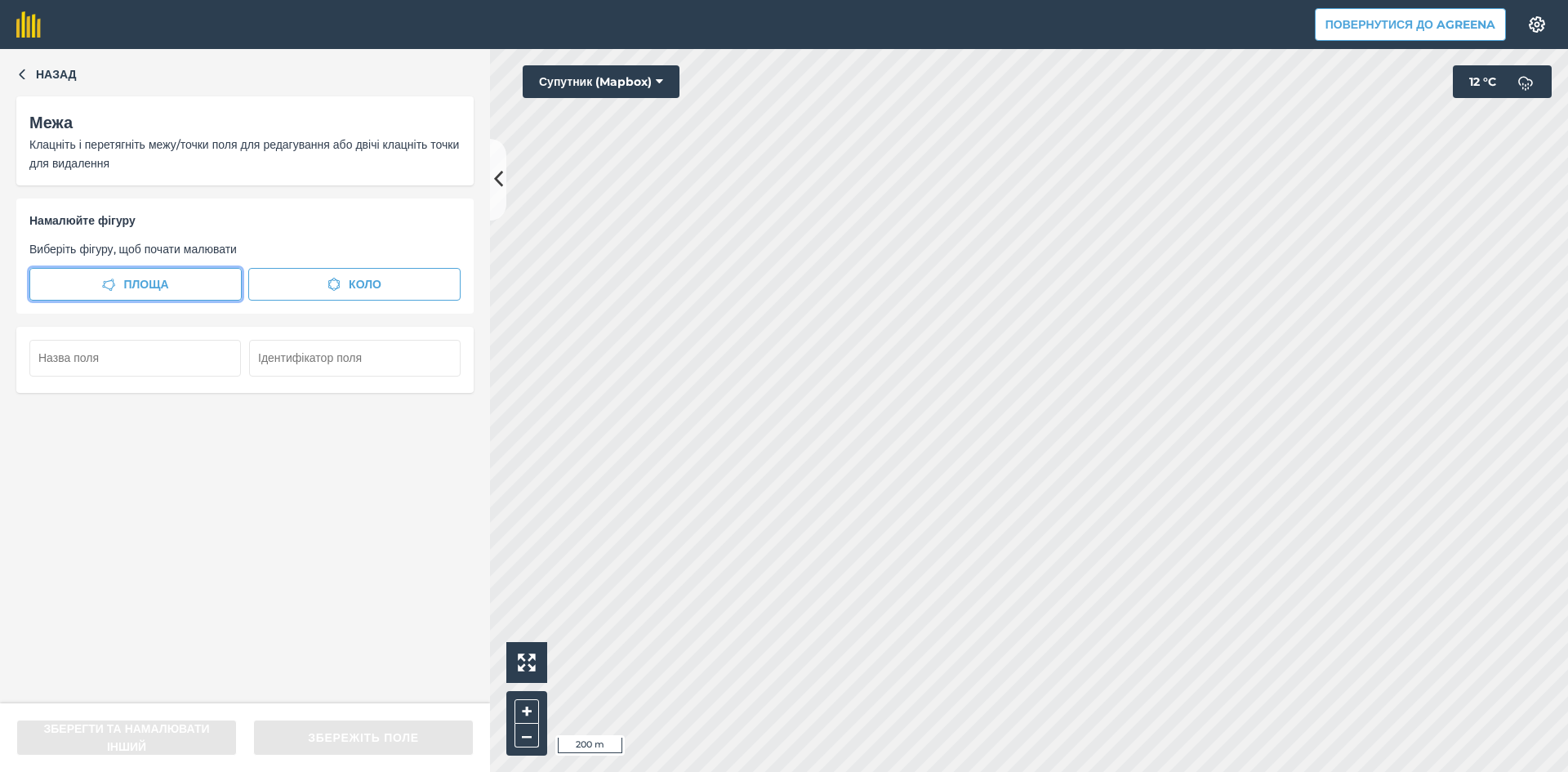
click at [187, 277] on button "Площа" at bounding box center [136, 284] width 213 height 33
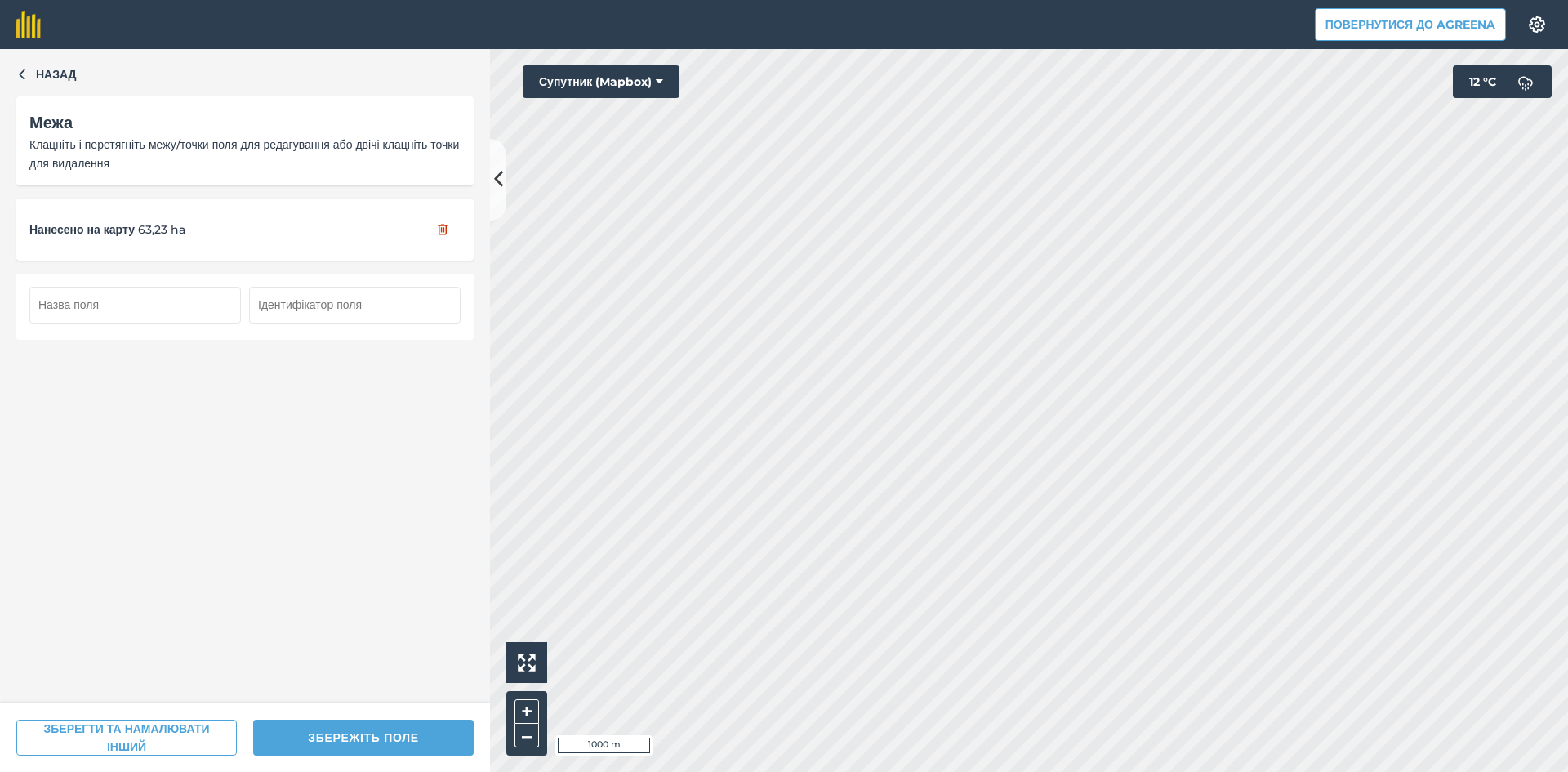
click at [122, 306] on input "text" at bounding box center [136, 304] width 212 height 36
type input "132"
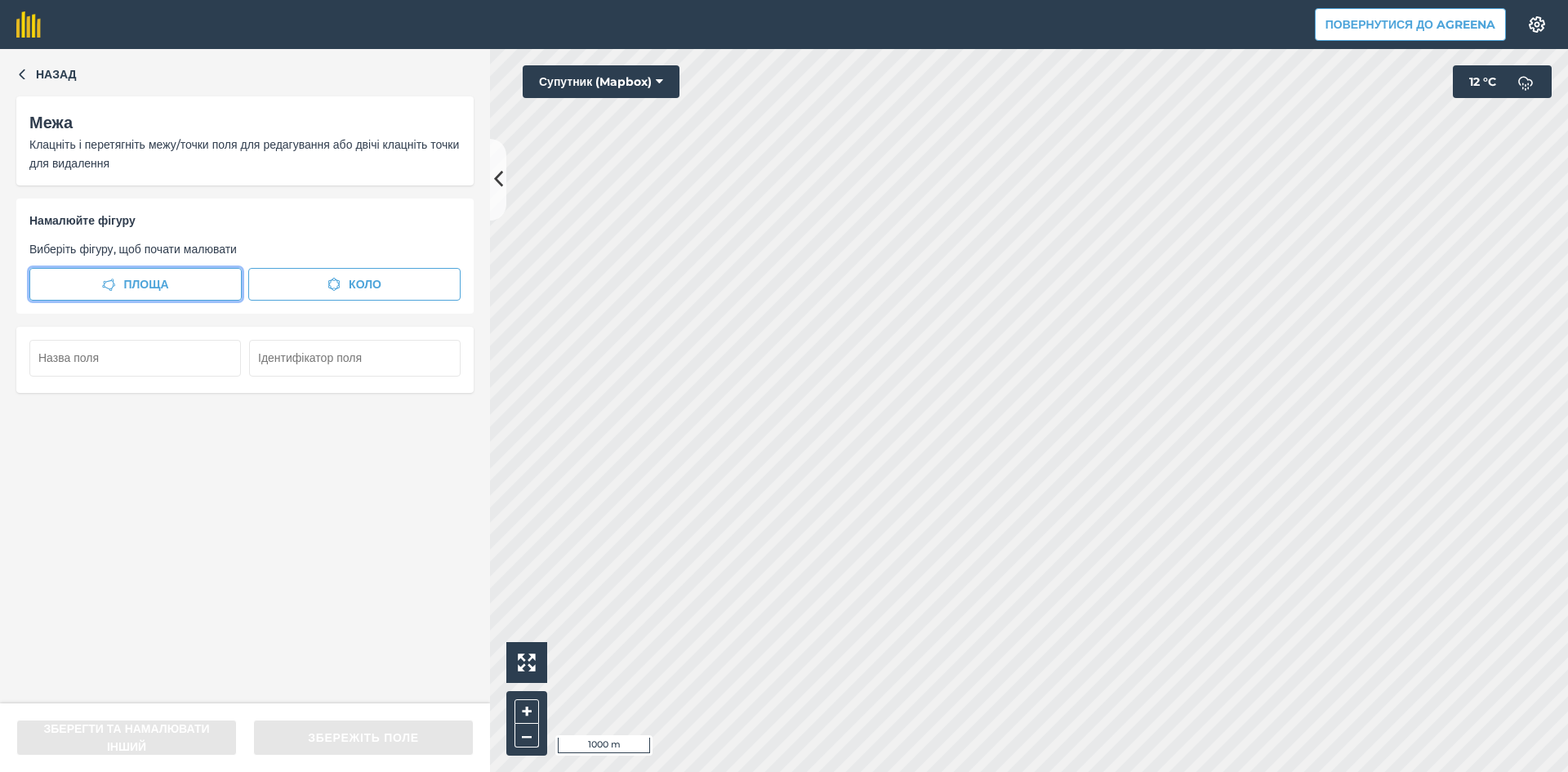
click at [176, 274] on button "Площа" at bounding box center [136, 284] width 213 height 33
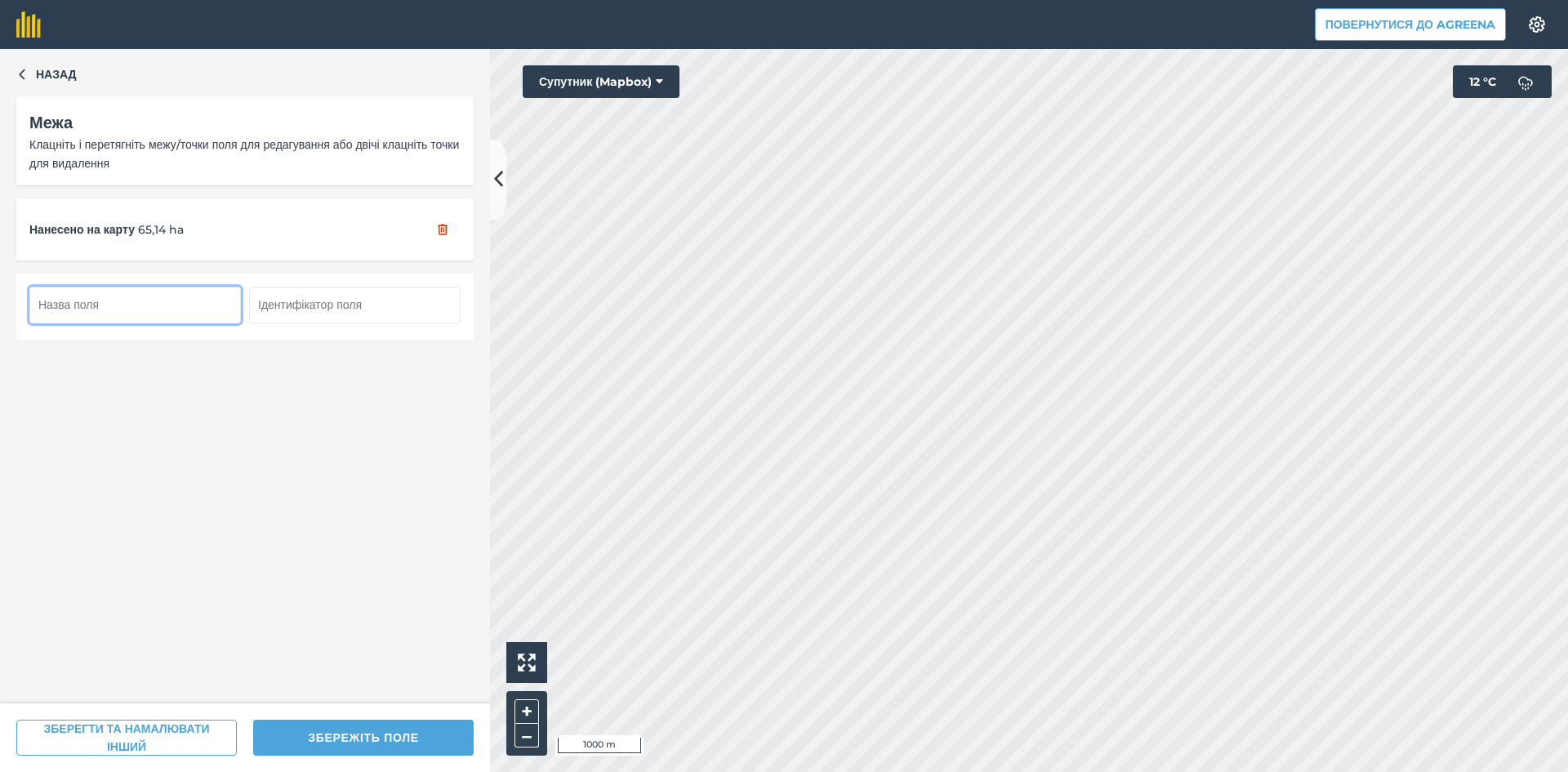
click at [160, 315] on input "text" at bounding box center [136, 304] width 212 height 36
type input "133"
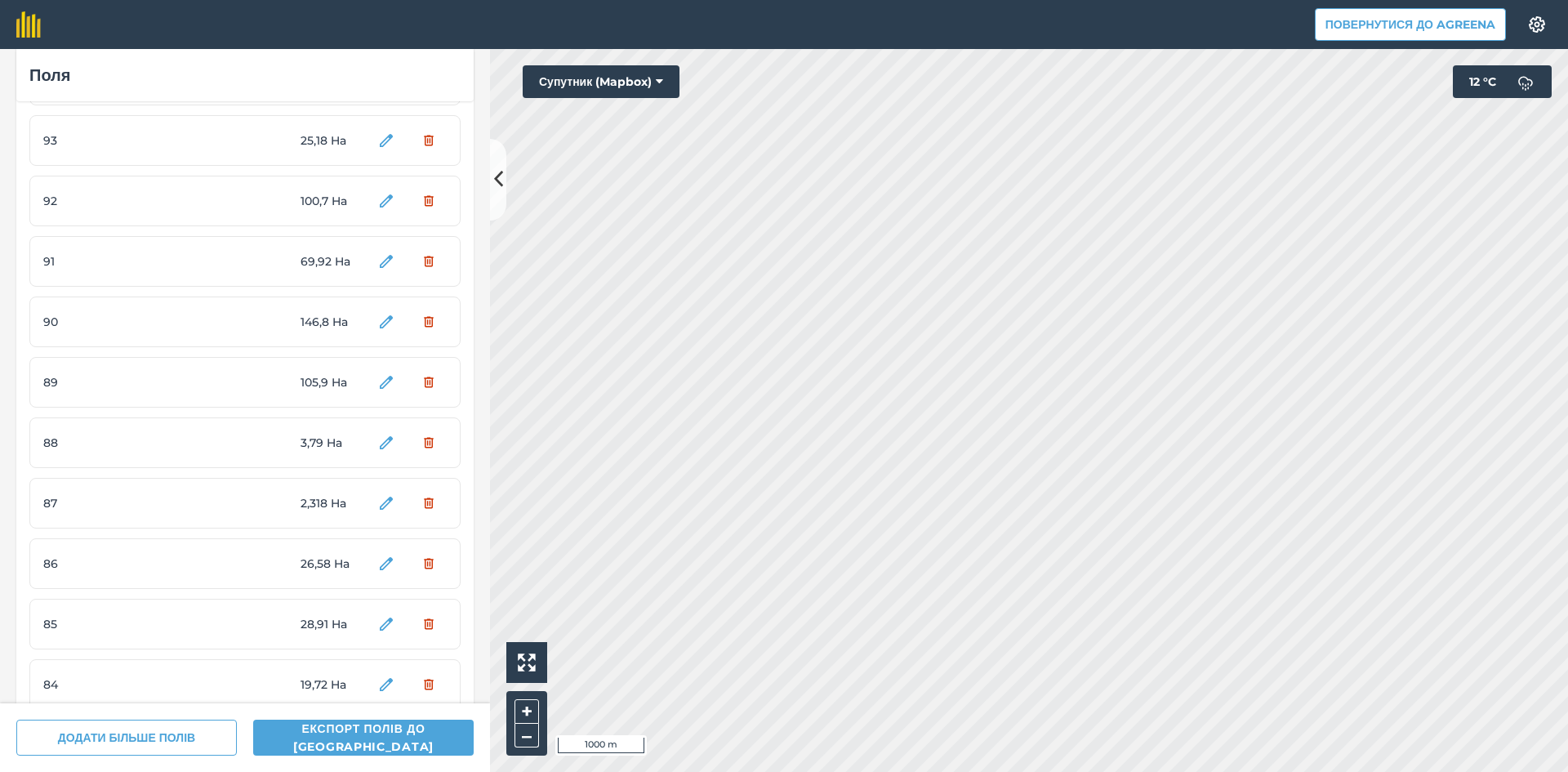
scroll to position [1536, 0]
click at [594, 73] on button "Супутник (Mapbox)" at bounding box center [601, 82] width 157 height 33
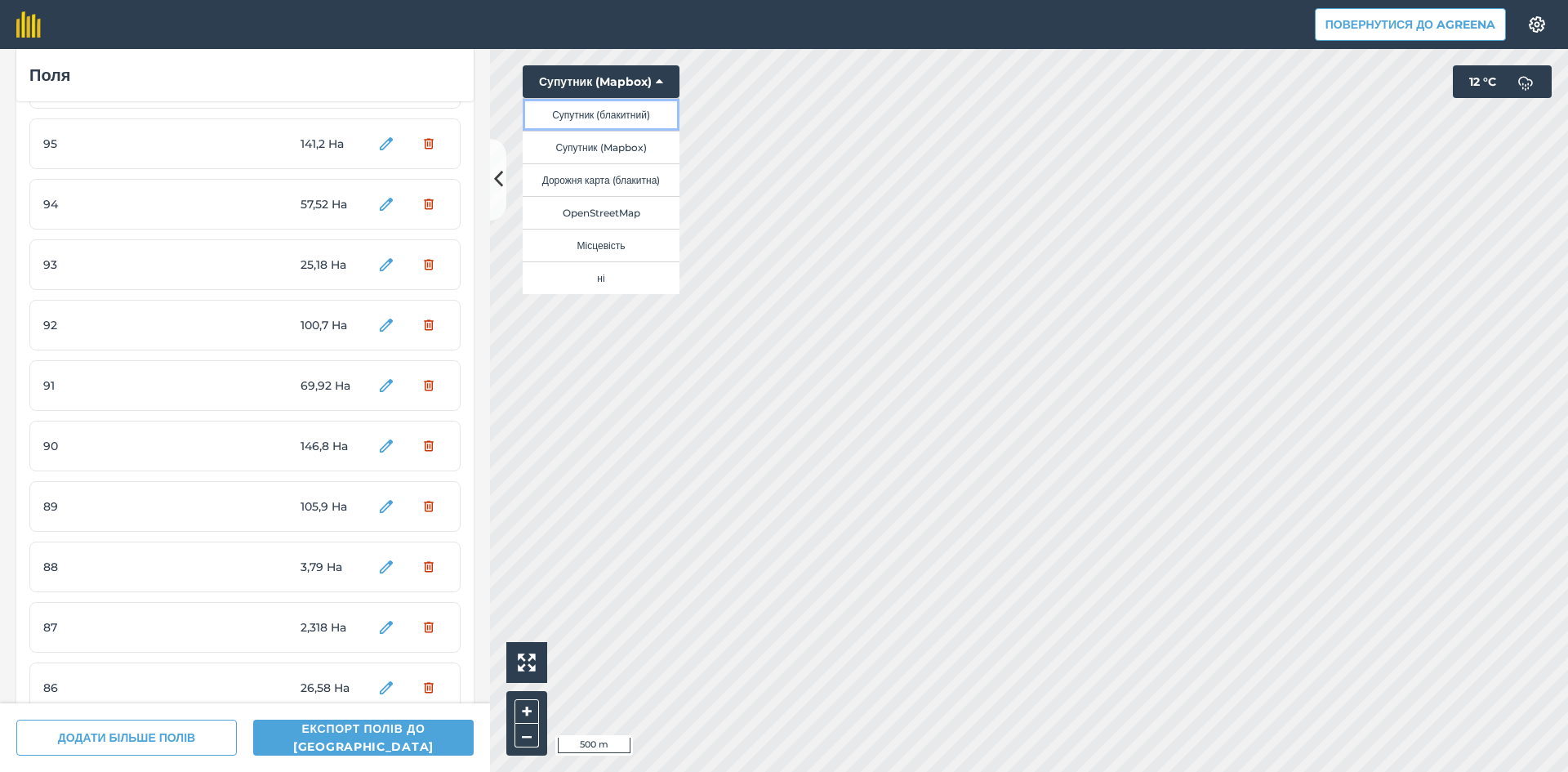
click at [601, 116] on button "Супутник (блакитний)" at bounding box center [601, 115] width 157 height 33
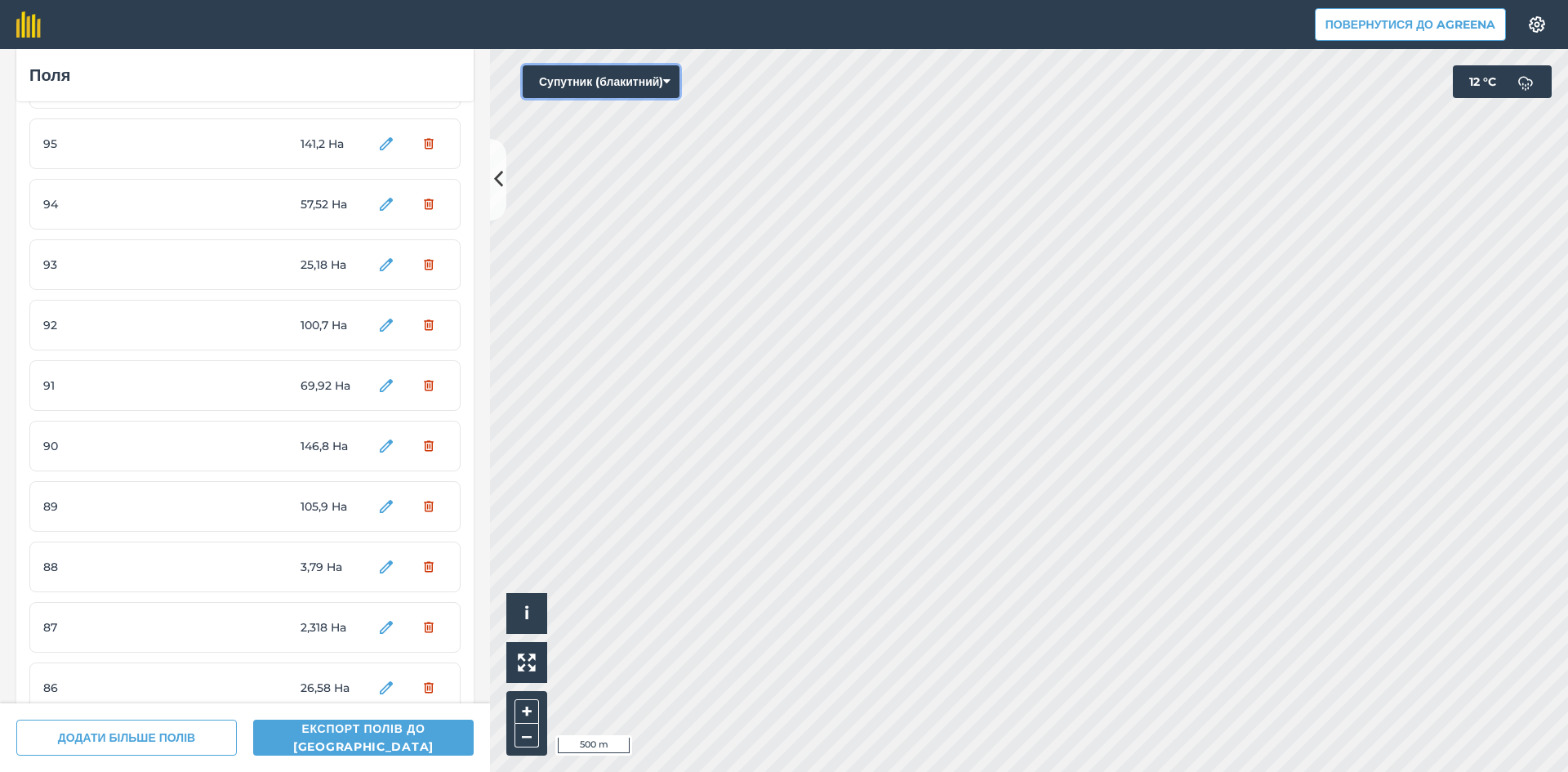
click at [621, 82] on button "Супутник (блакитний)" at bounding box center [601, 82] width 157 height 33
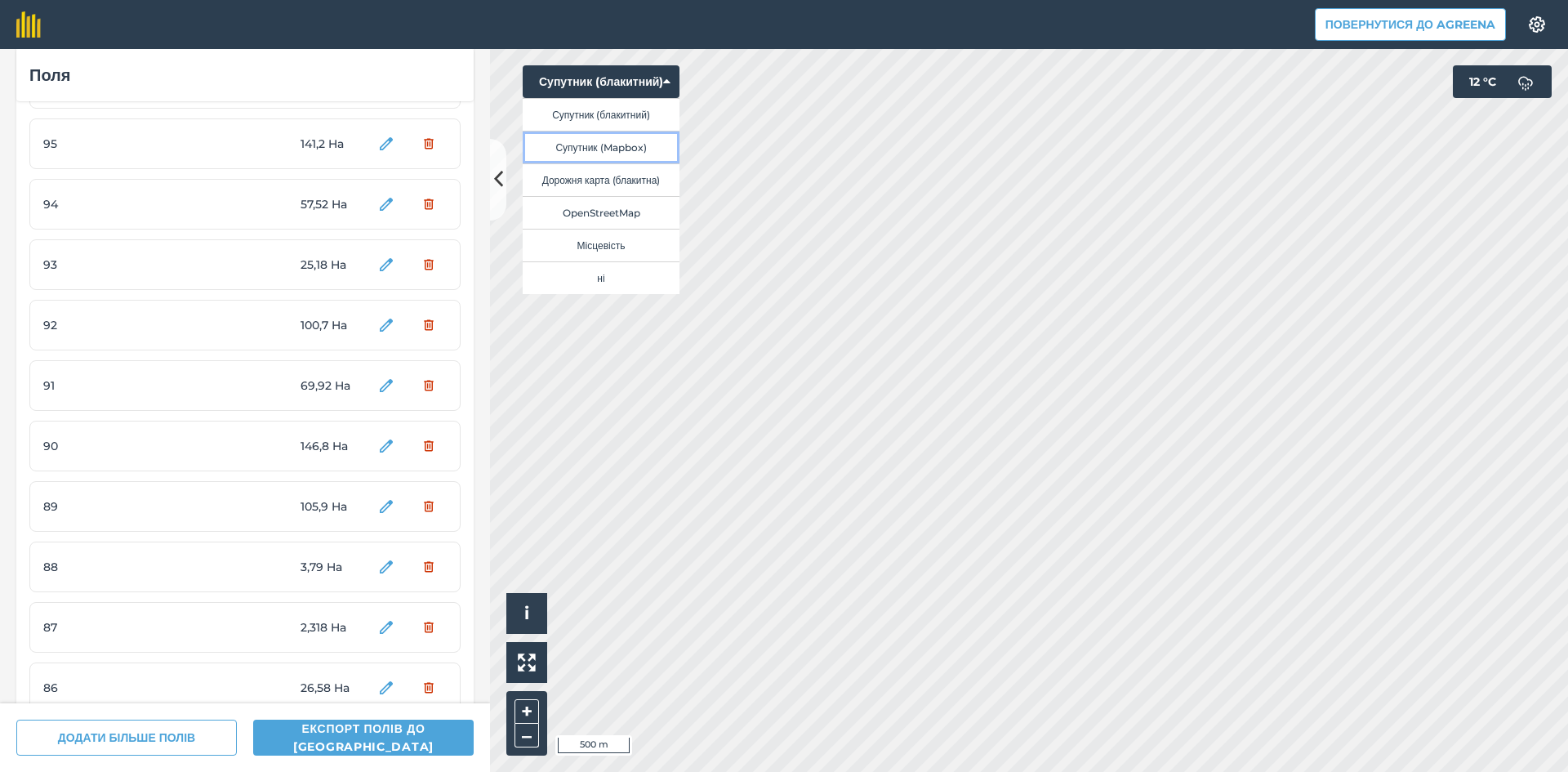
click at [634, 143] on button "Супутник (Mapbox)" at bounding box center [601, 147] width 157 height 33
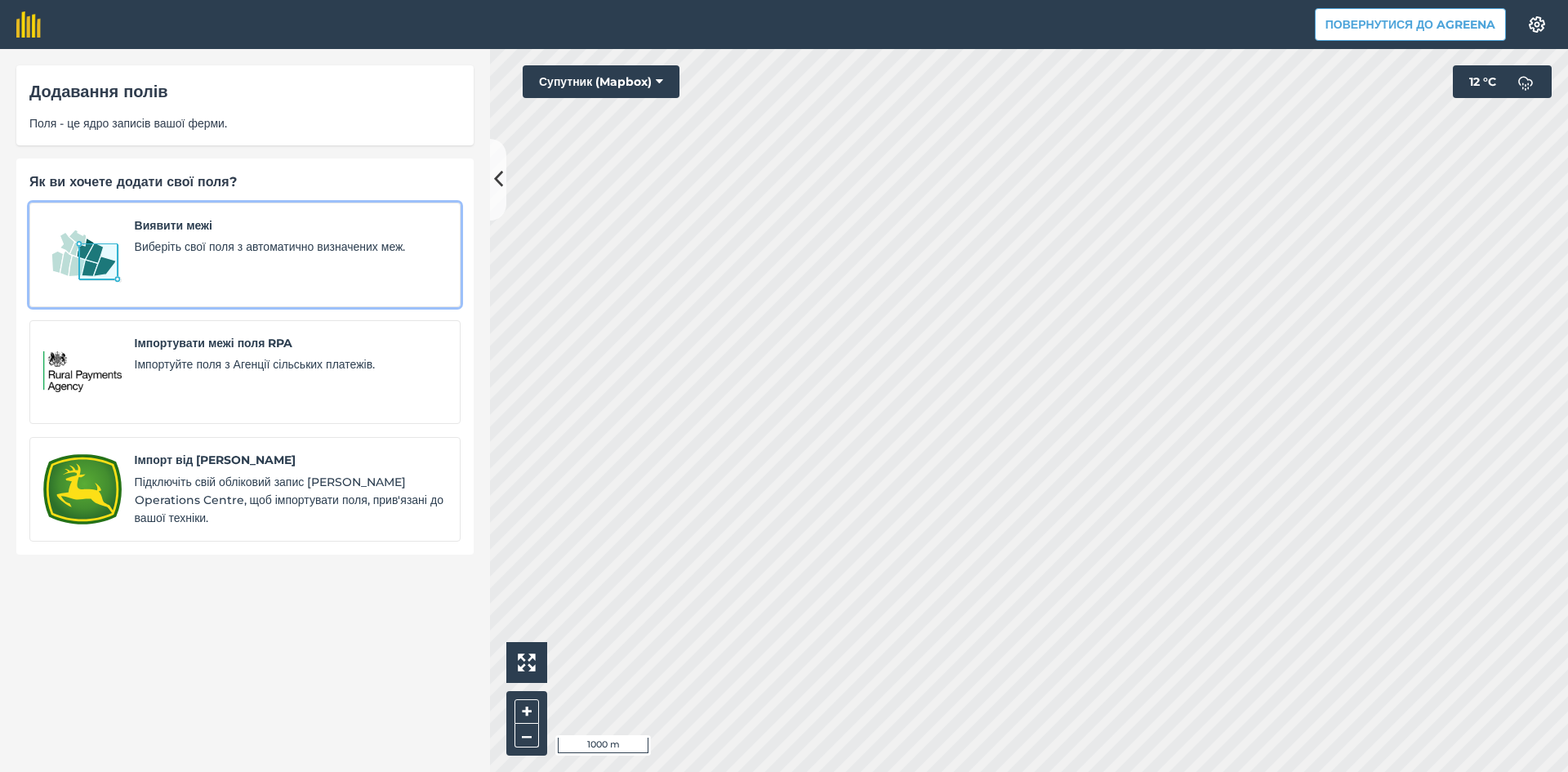
click at [138, 247] on span "Виберіть свої поля з автоматично визначених меж." at bounding box center [291, 246] width 312 height 18
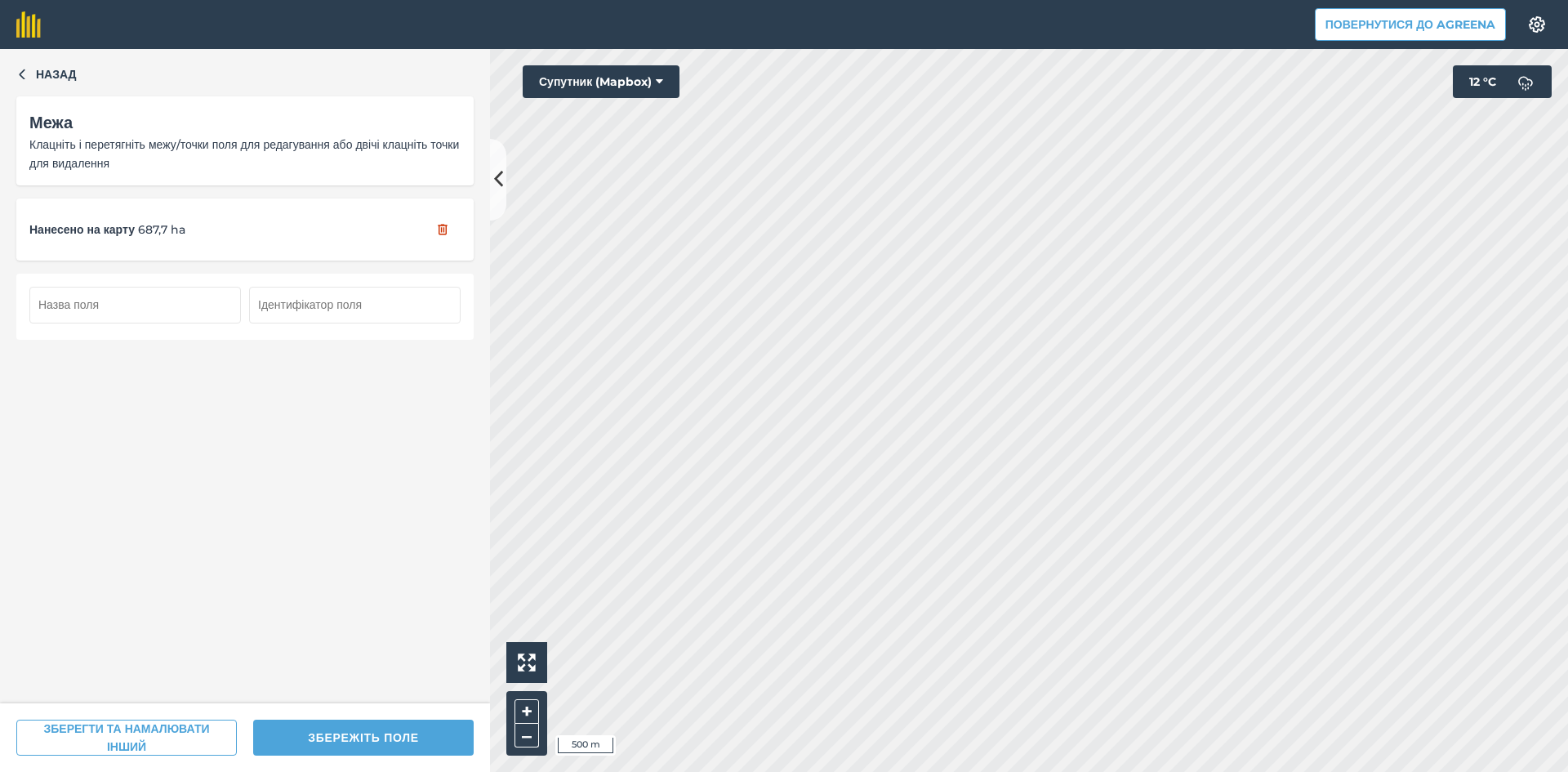
click at [154, 309] on input "text" at bounding box center [136, 304] width 212 height 36
type input "134"
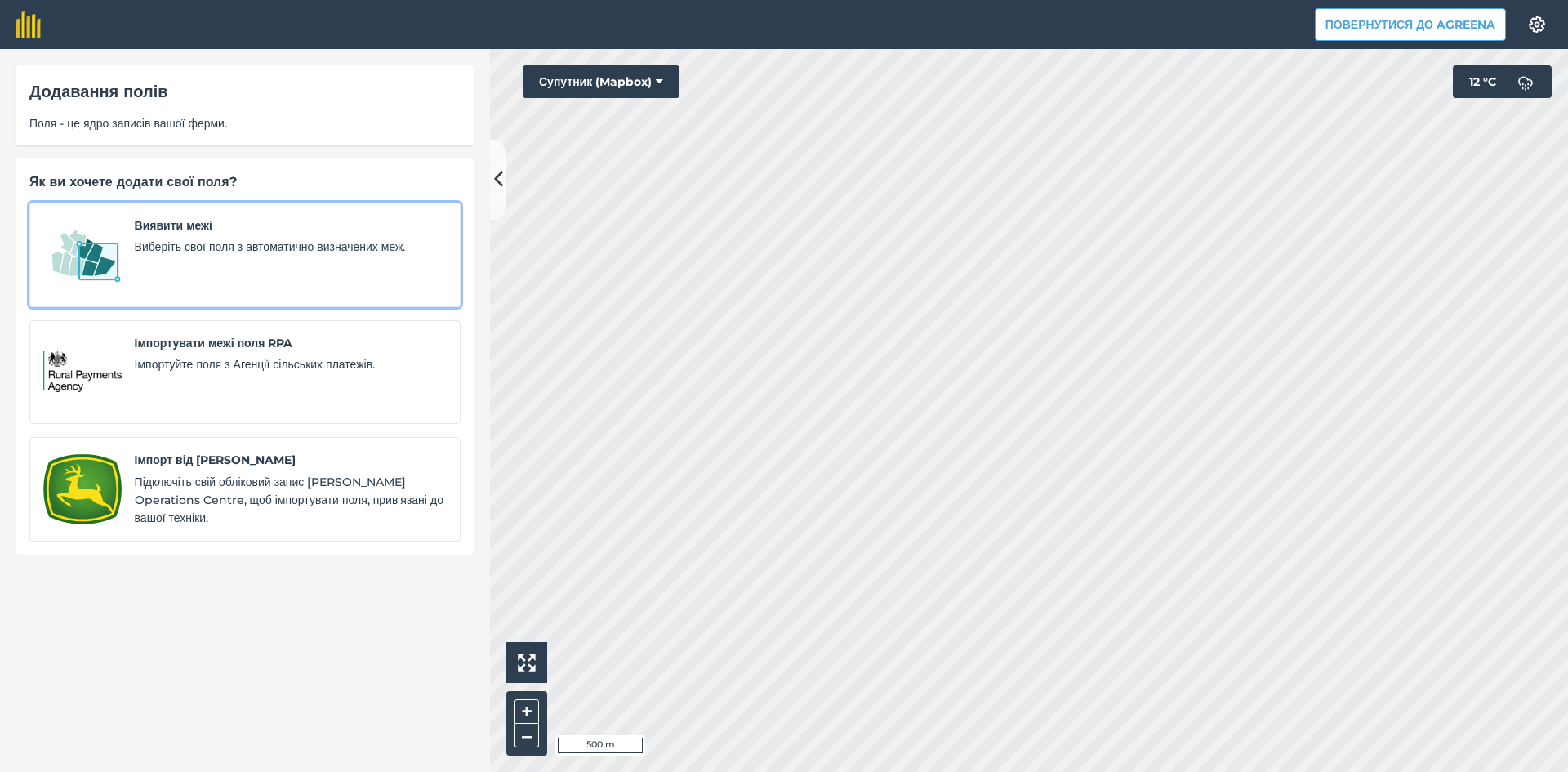
click at [103, 271] on img at bounding box center [82, 255] width 78 height 77
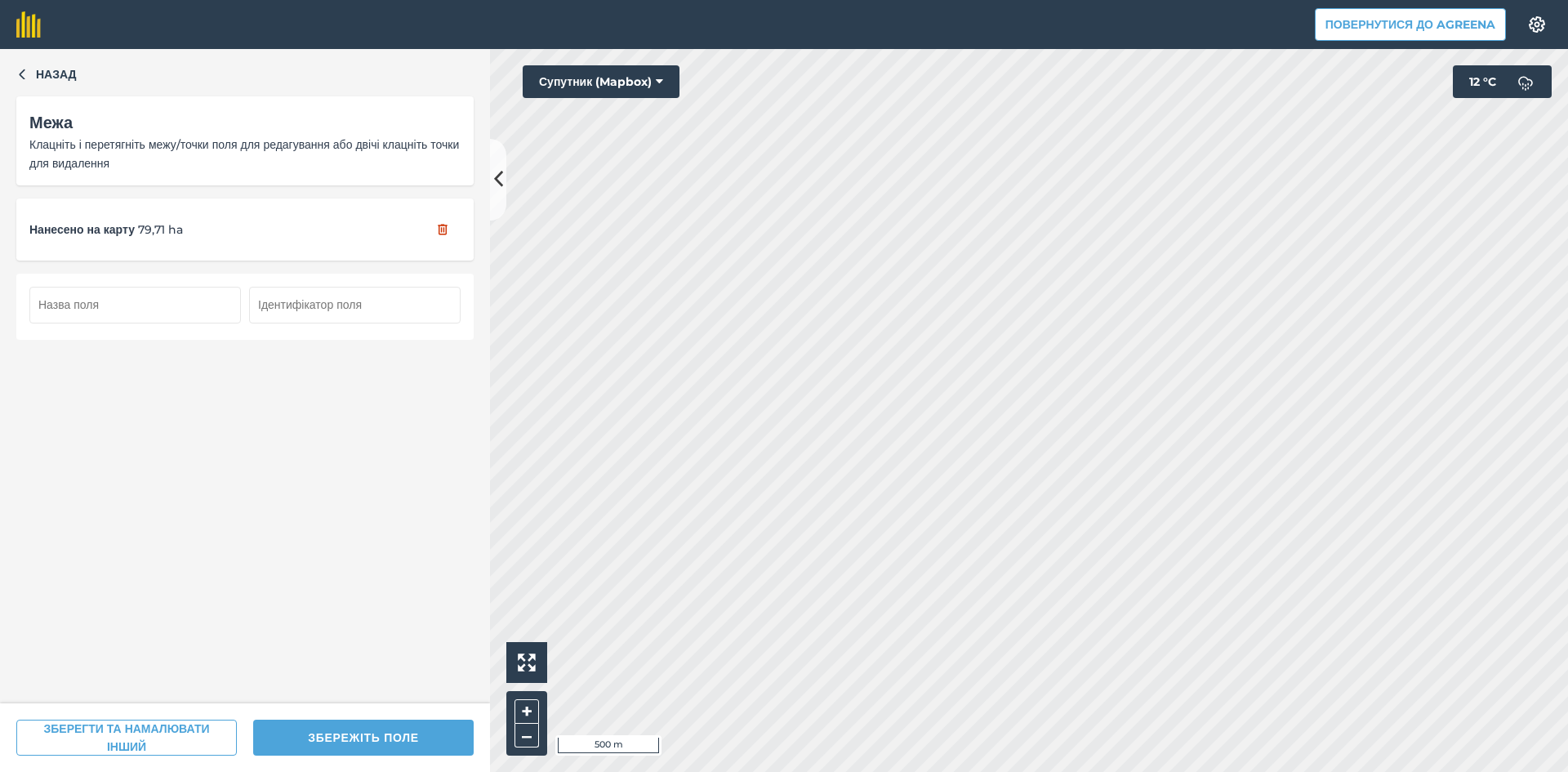
click at [188, 306] on input "text" at bounding box center [136, 304] width 212 height 36
type input "135"
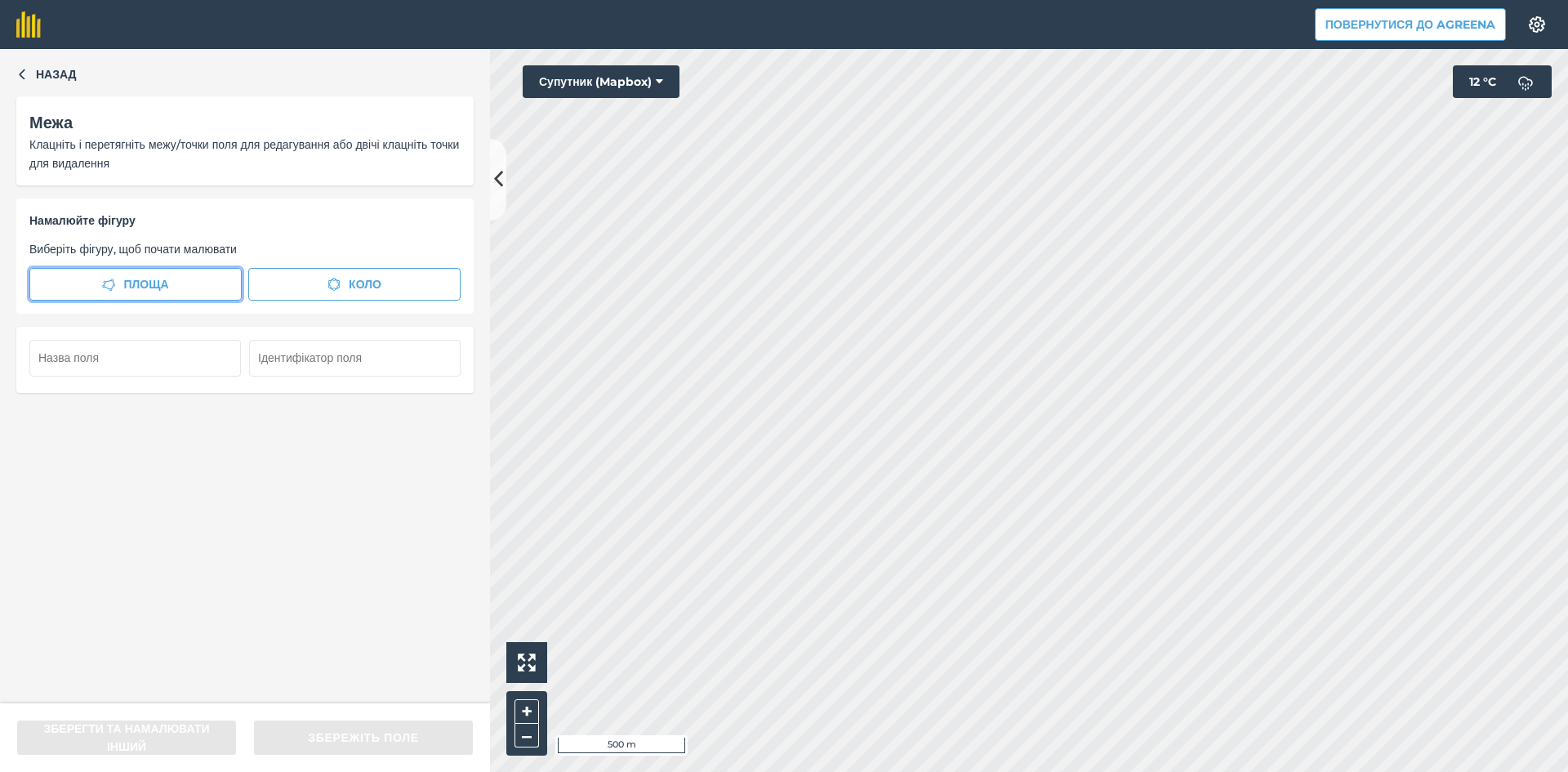
click at [137, 282] on span "Площа" at bounding box center [145, 284] width 45 height 18
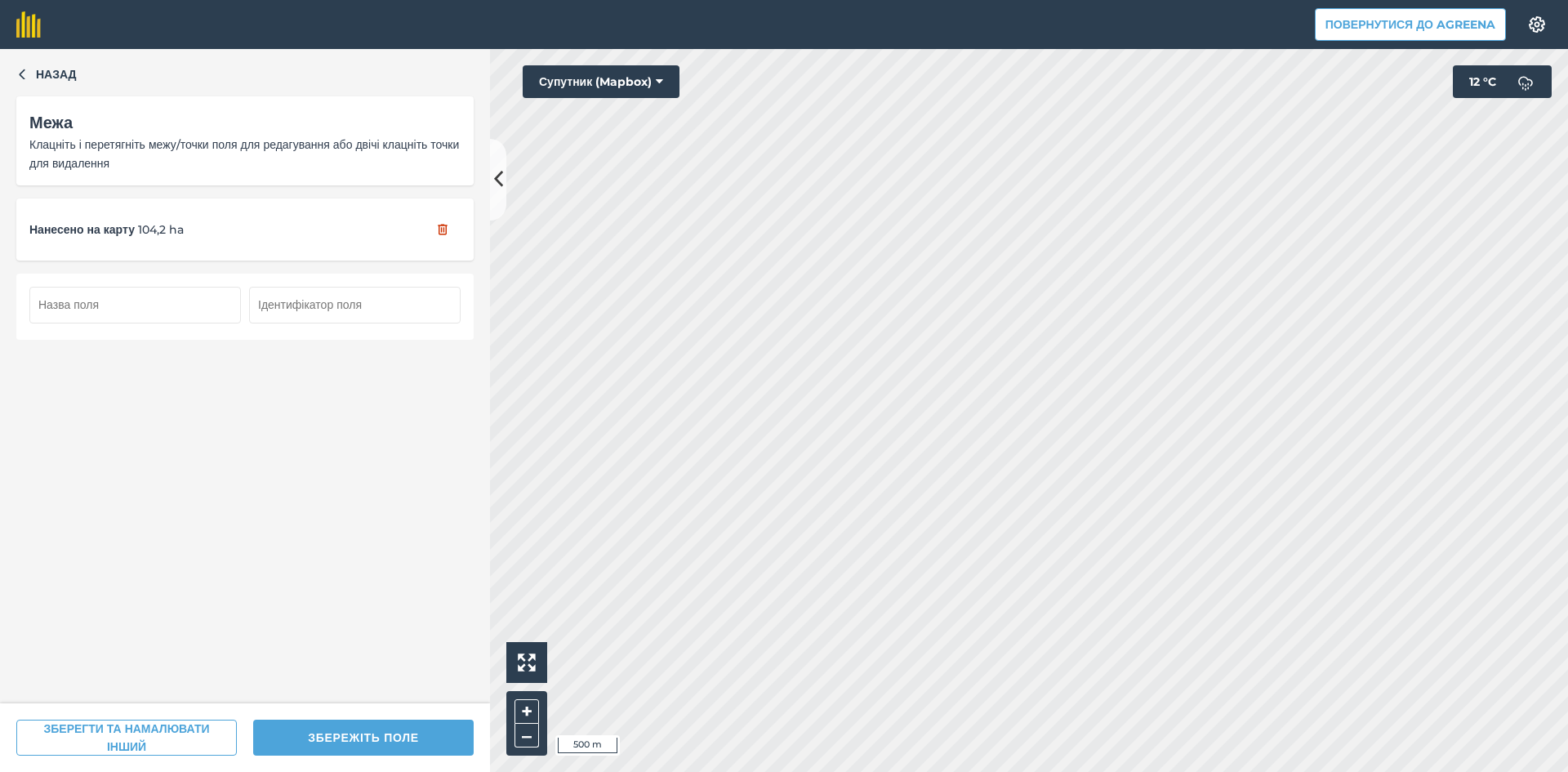
click at [180, 308] on input "text" at bounding box center [136, 304] width 212 height 36
type input "136"
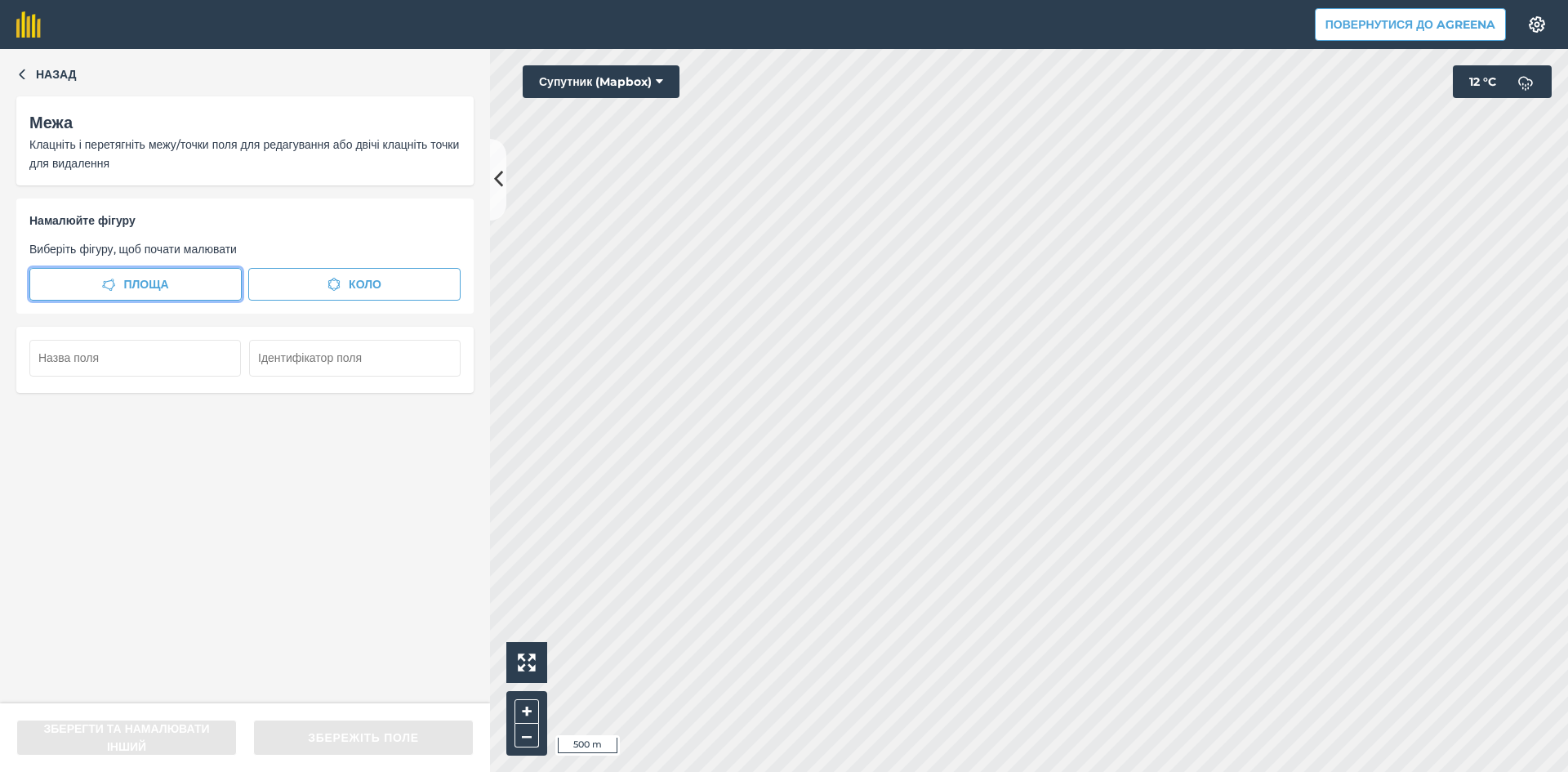
click at [192, 286] on button "Площа" at bounding box center [136, 284] width 213 height 33
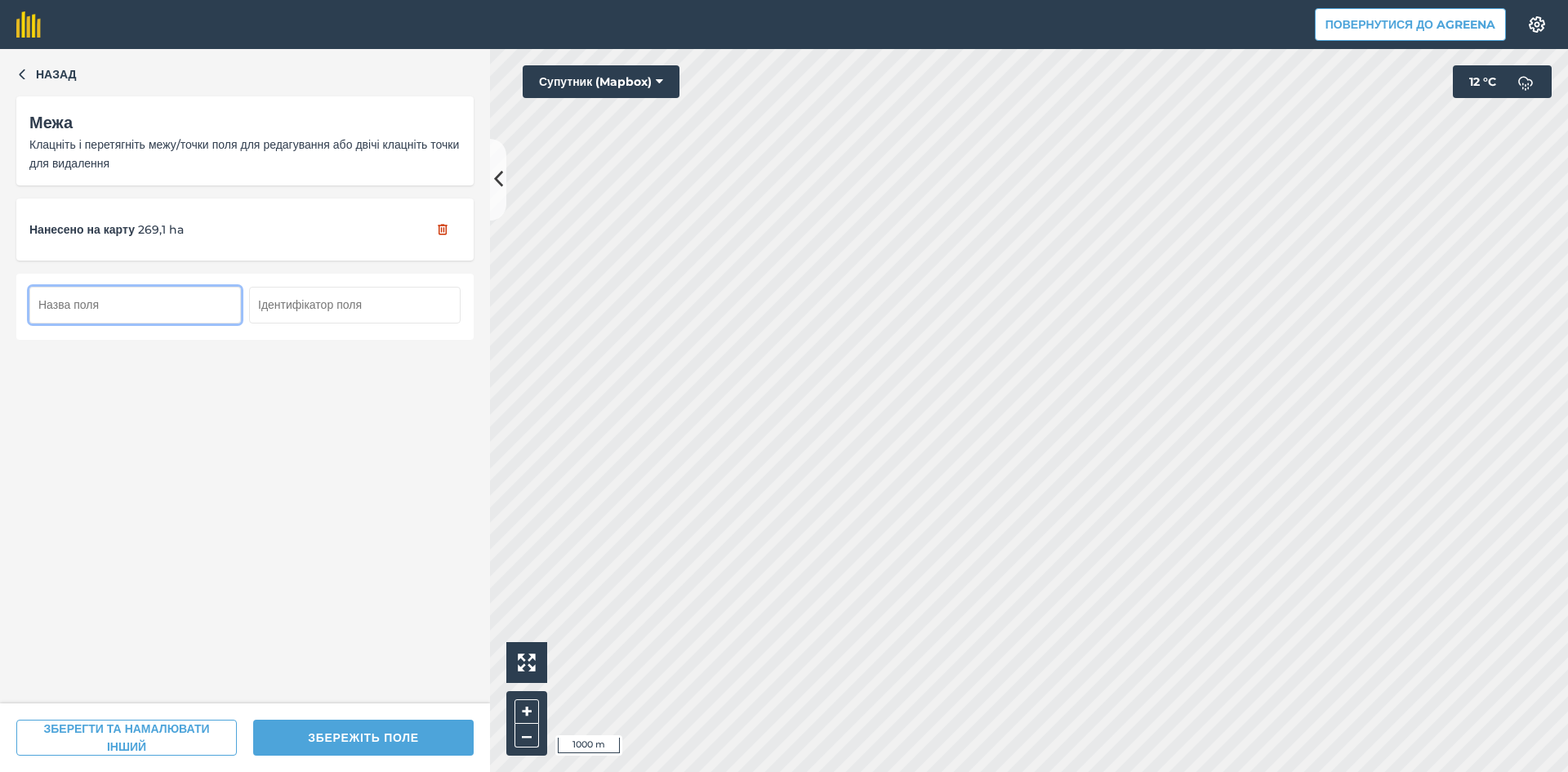
click at [113, 309] on input "text" at bounding box center [136, 304] width 212 height 36
type input "137"
